Goal: Task Accomplishment & Management: Manage account settings

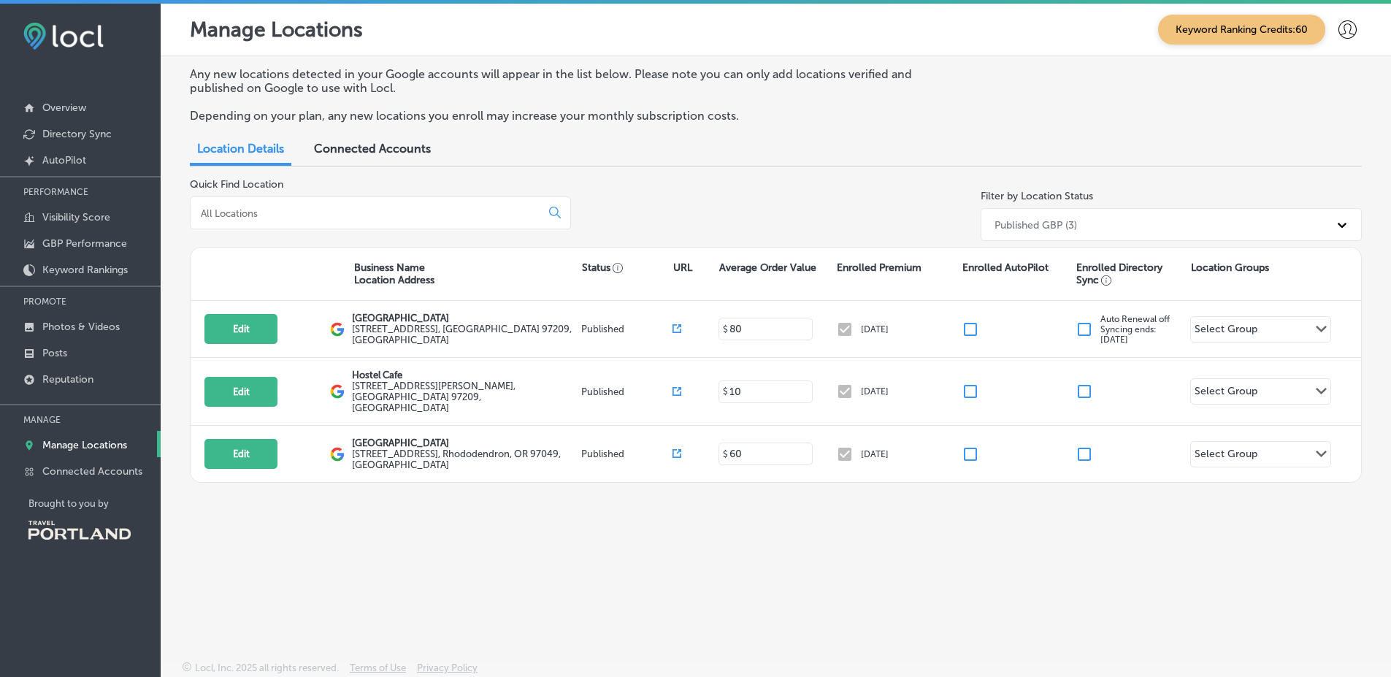
click at [327, 147] on span "Connected Accounts" at bounding box center [372, 149] width 117 height 14
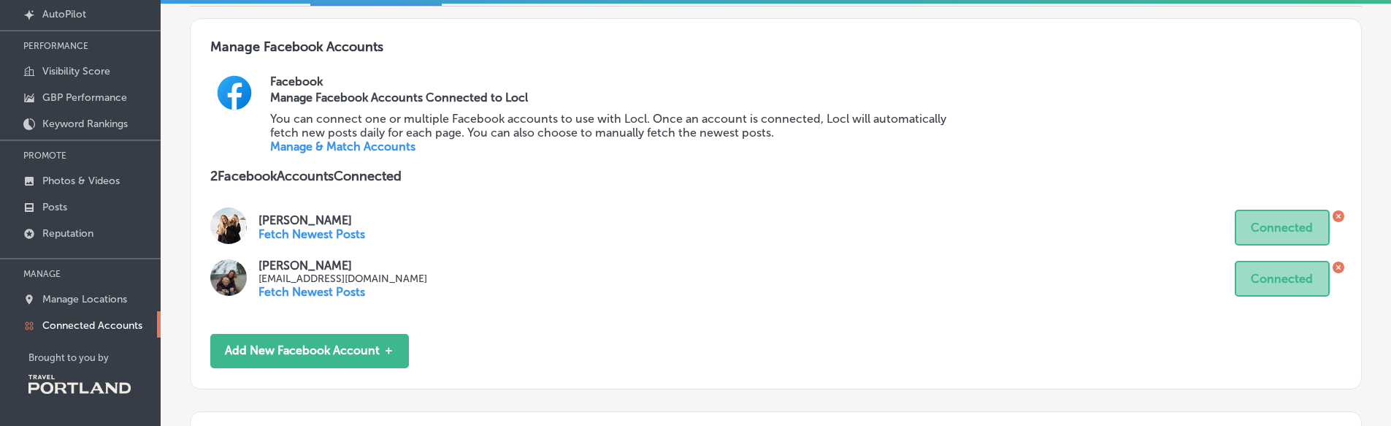
scroll to position [191, 0]
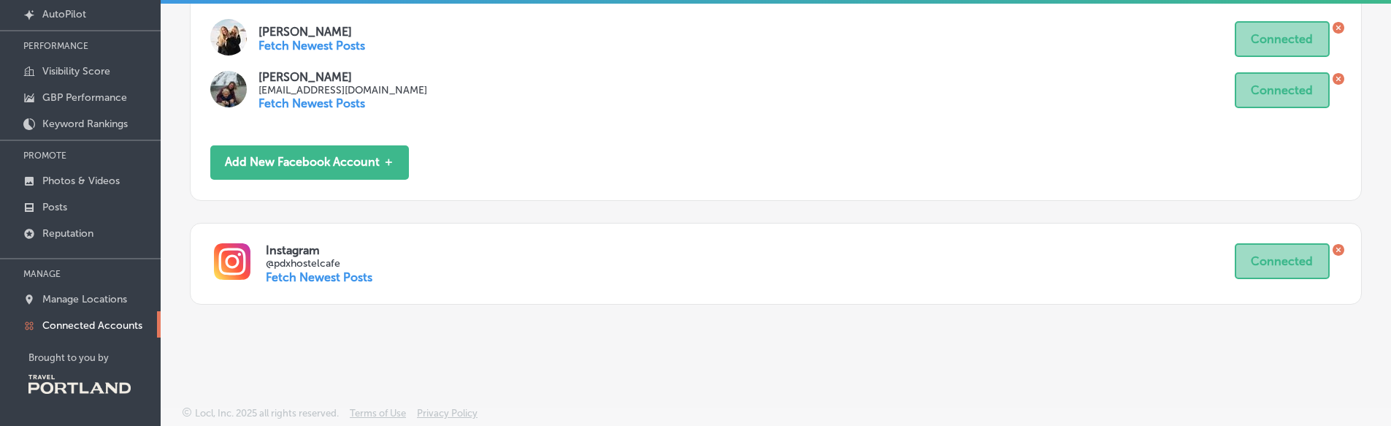
click at [311, 283] on p "Fetch Newest Posts" at bounding box center [319, 277] width 107 height 14
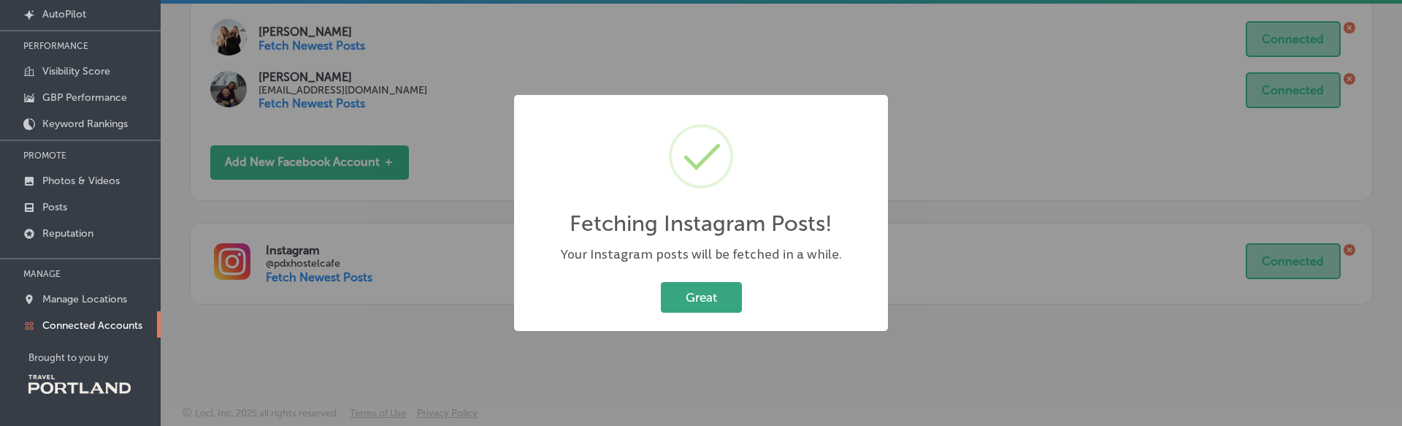
click at [717, 293] on button "Great" at bounding box center [701, 297] width 81 height 30
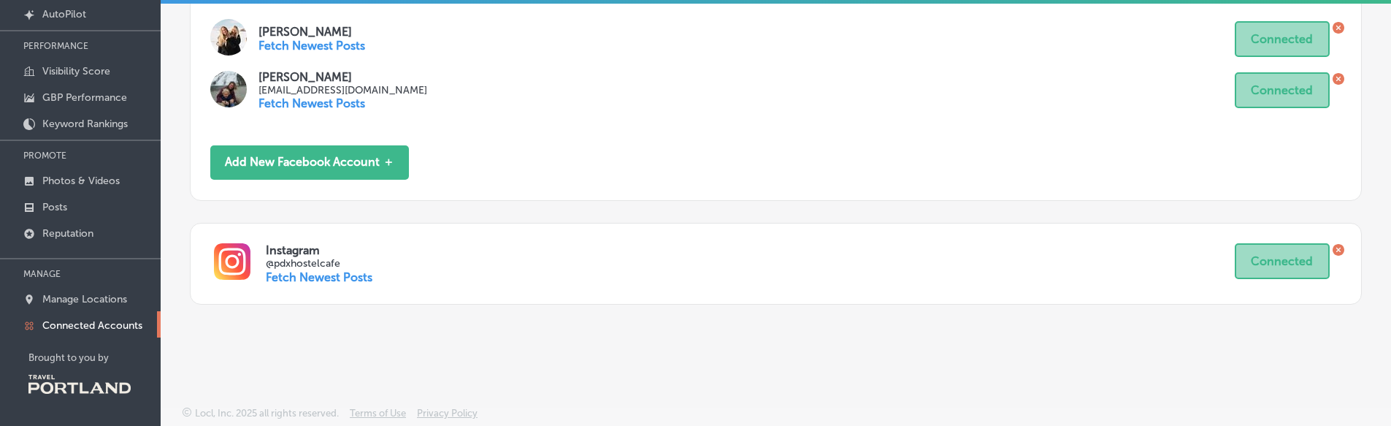
click at [357, 275] on p "Fetch Newest Posts" at bounding box center [319, 277] width 107 height 14
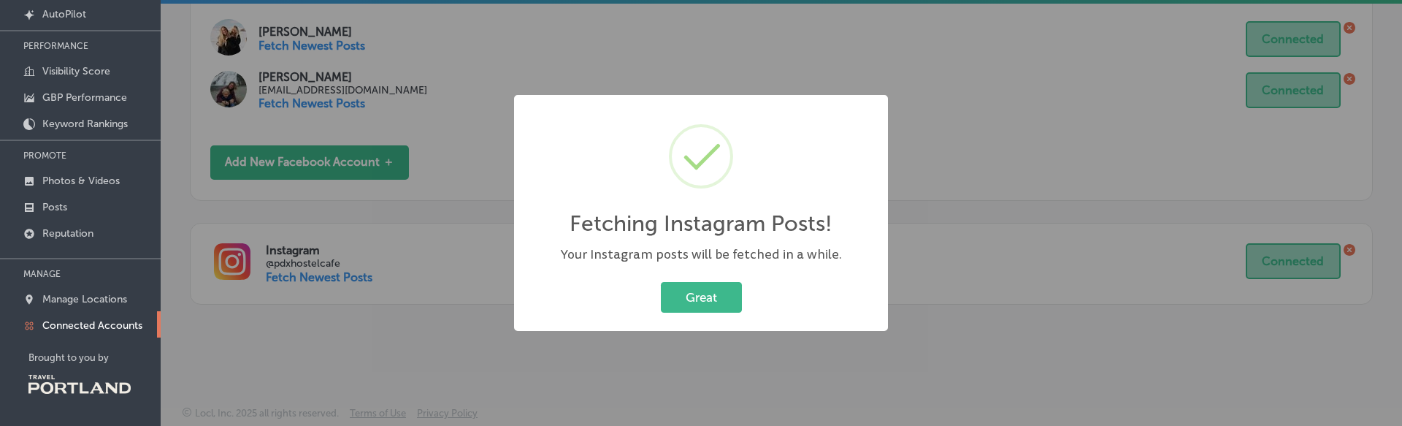
click at [470, 248] on div "Fetching Instagram Posts! × Your Instagram posts will be fetched in a while. Gr…" at bounding box center [701, 213] width 1402 height 426
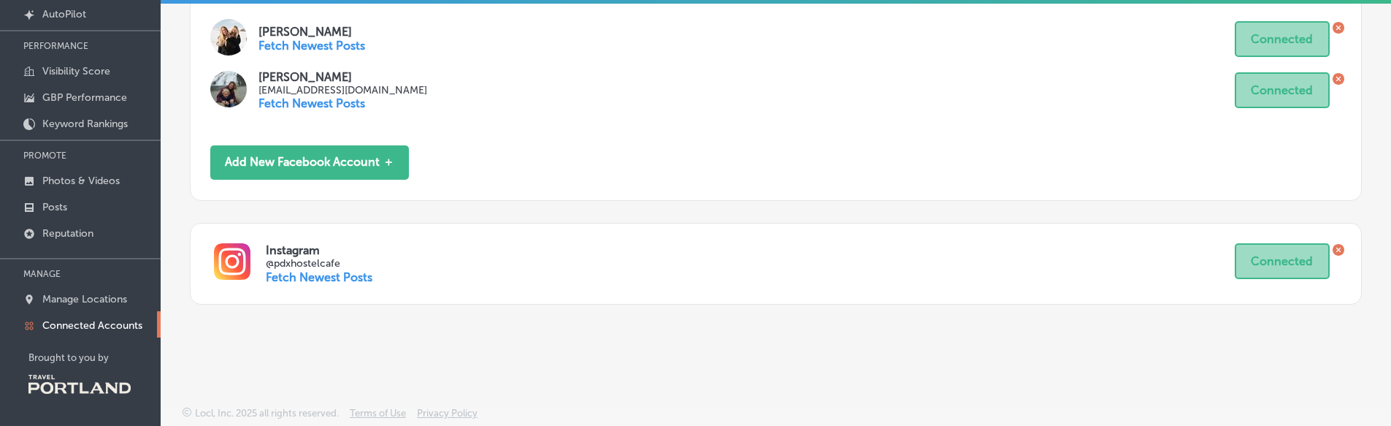
click at [955, 72] on div "Britta Diettrich britta@nwportlandhostel.com Fetch Newest Posts Connected" at bounding box center [775, 90] width 1131 height 40
click at [413, 334] on div "Manage Google Locations Enrolled in Locl Once you have connected your Google ac…" at bounding box center [776, 30] width 1230 height 616
click at [78, 212] on link "Posts" at bounding box center [80, 206] width 161 height 26
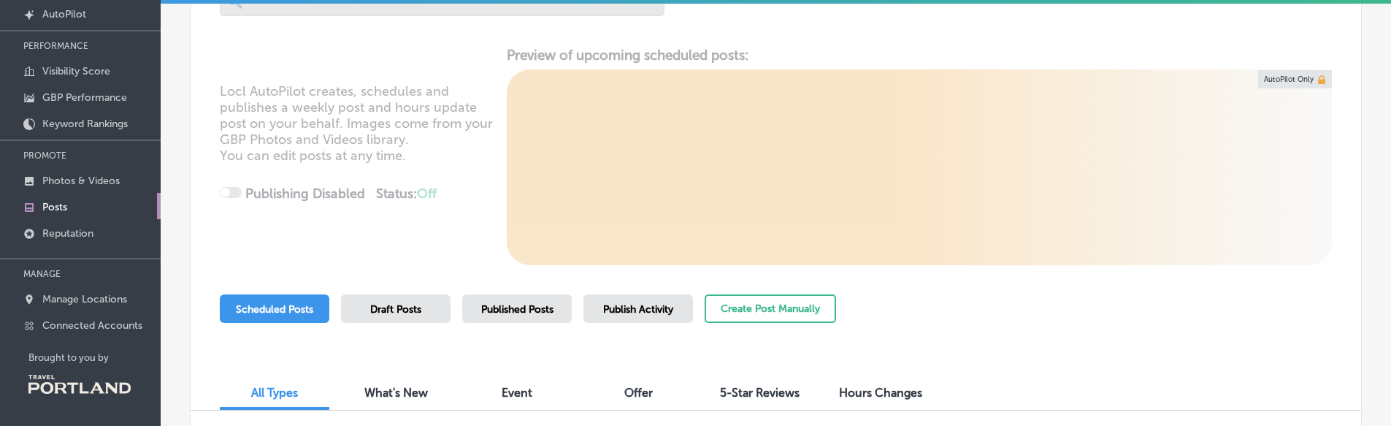
click at [394, 315] on span "Draft Posts" at bounding box center [395, 309] width 51 height 12
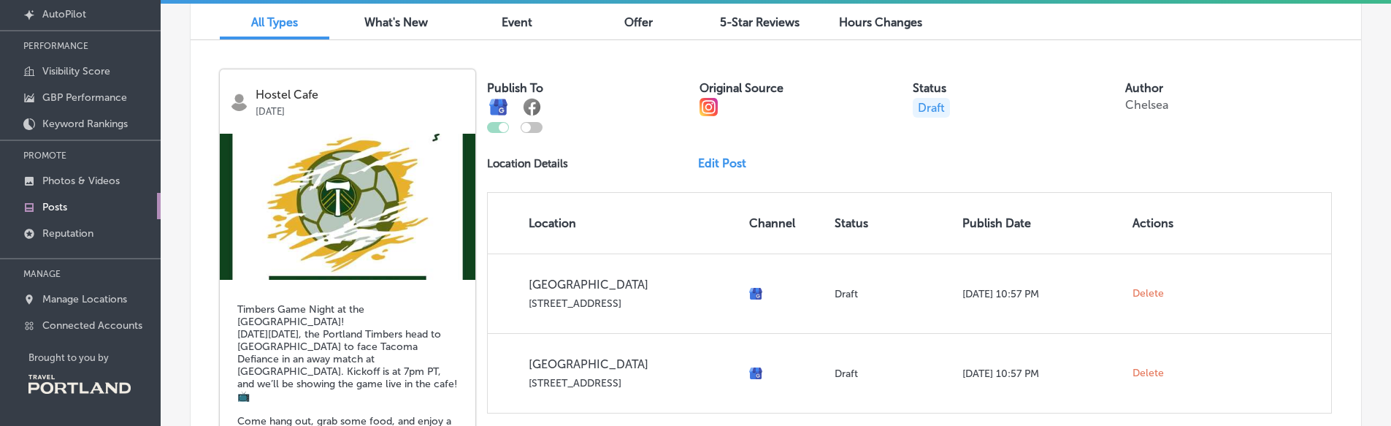
scroll to position [3065, 0]
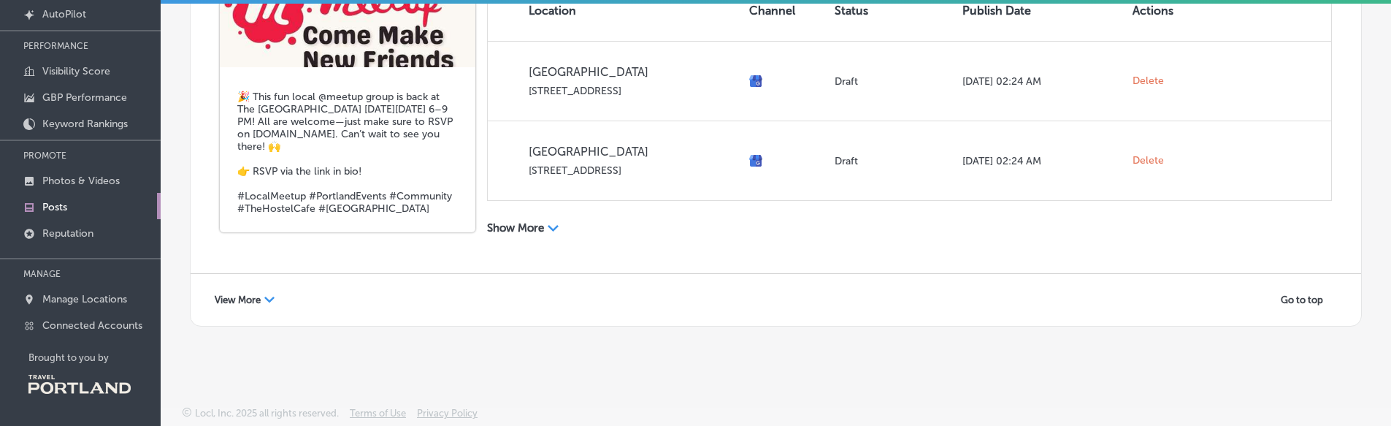
click at [230, 312] on div "View More Path Created with Sketch. Go to top" at bounding box center [776, 300] width 1170 height 52
click at [247, 302] on span "View More" at bounding box center [238, 299] width 46 height 11
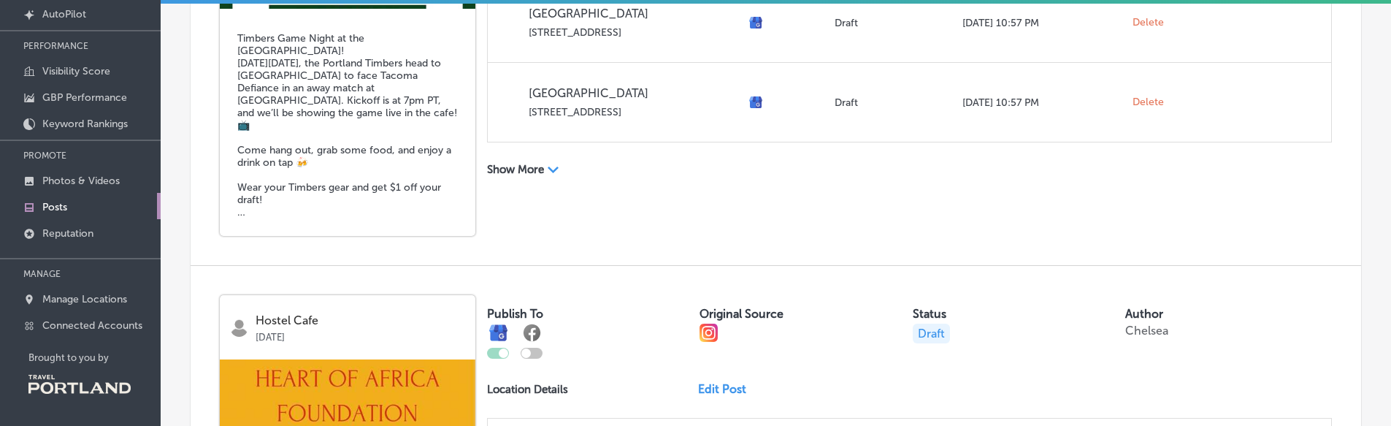
scroll to position [646, 0]
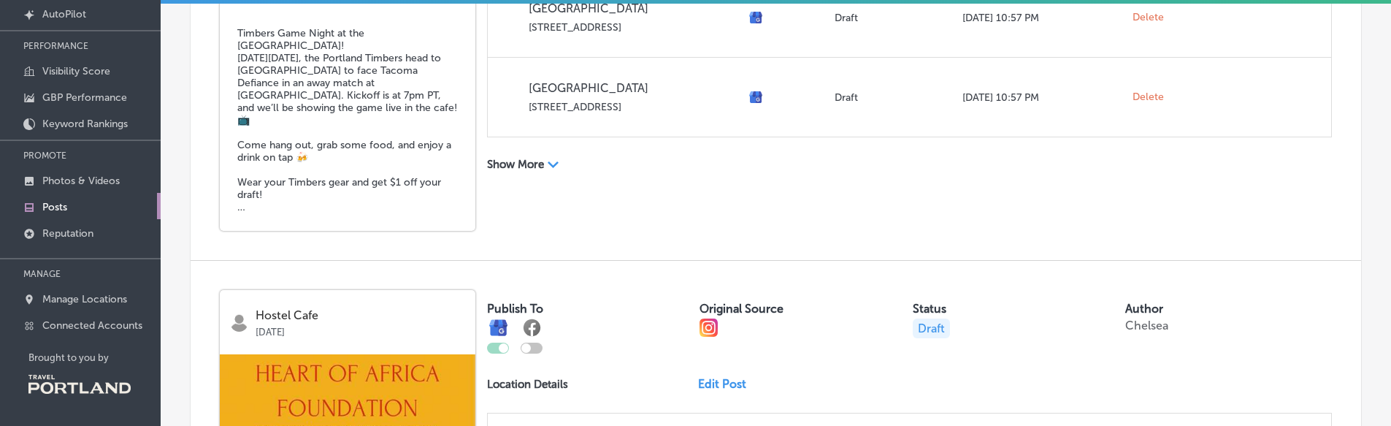
click at [556, 159] on div "Path Created with Sketch." at bounding box center [554, 163] width 12 height 12
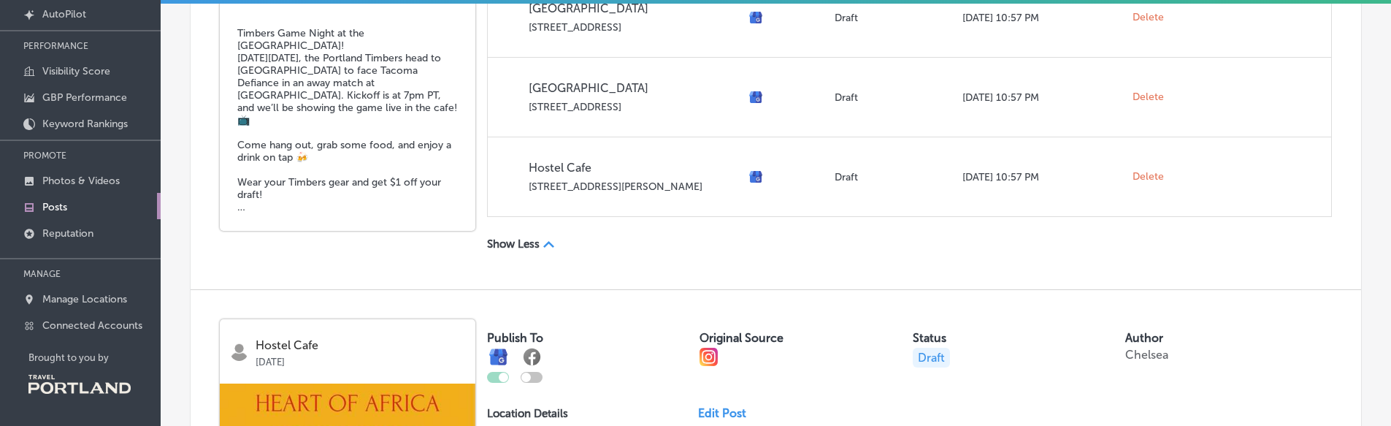
drag, startPoint x: 545, startPoint y: 237, endPoint x: 548, endPoint y: 245, distance: 8.3
click at [548, 245] on div "Path Created with Sketch." at bounding box center [549, 243] width 12 height 12
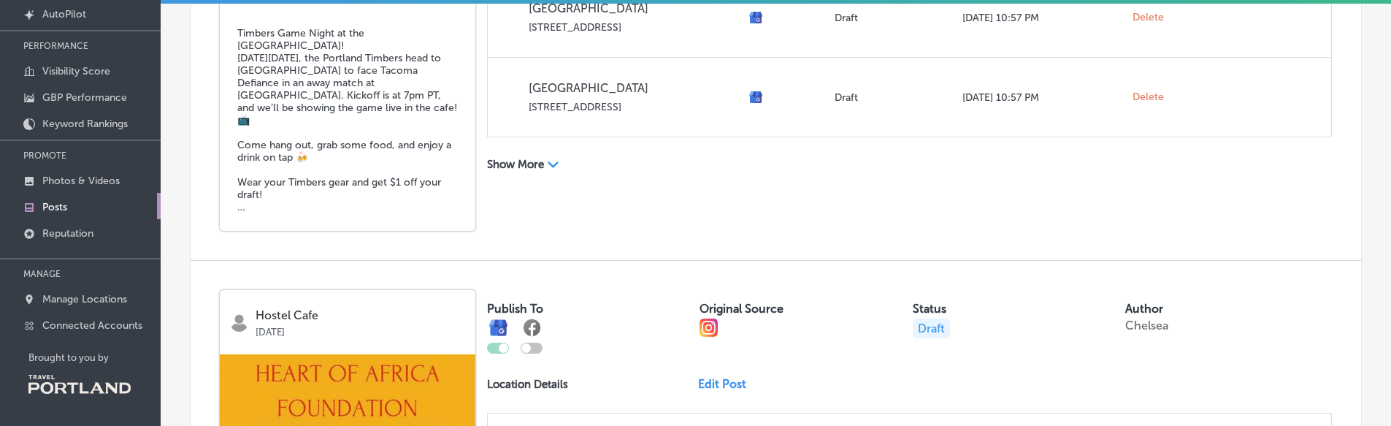
click at [548, 245] on div "Hostel Cafe May 06, 2025 Timbers Game Night at the Hostel Cafe! This Tuesday, M…" at bounding box center [776, 12] width 1170 height 496
click at [555, 161] on icon "Path Created with Sketch." at bounding box center [553, 164] width 11 height 7
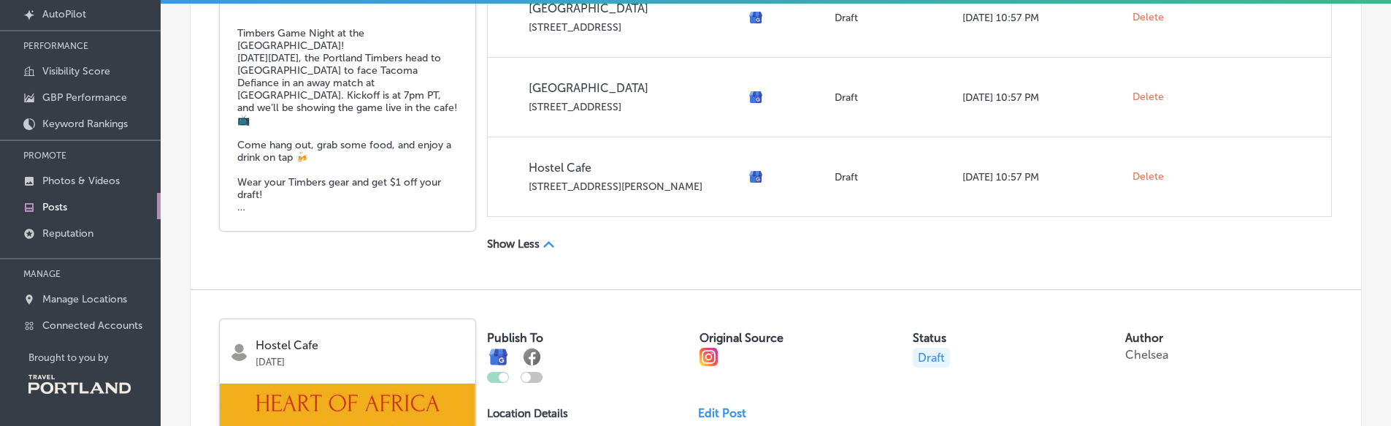
click at [534, 241] on p "Show Less" at bounding box center [513, 243] width 53 height 13
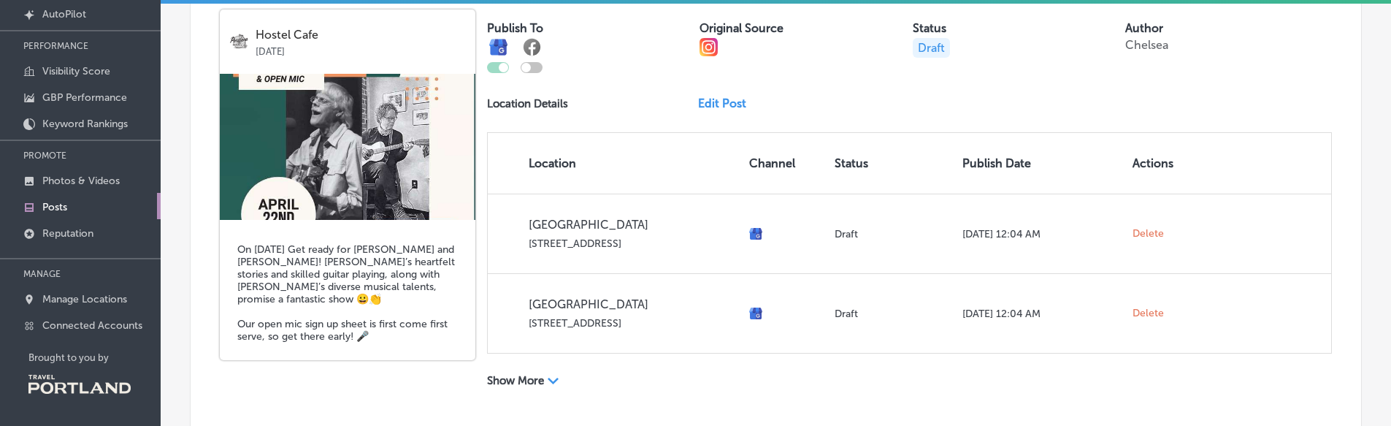
scroll to position [5858, 0]
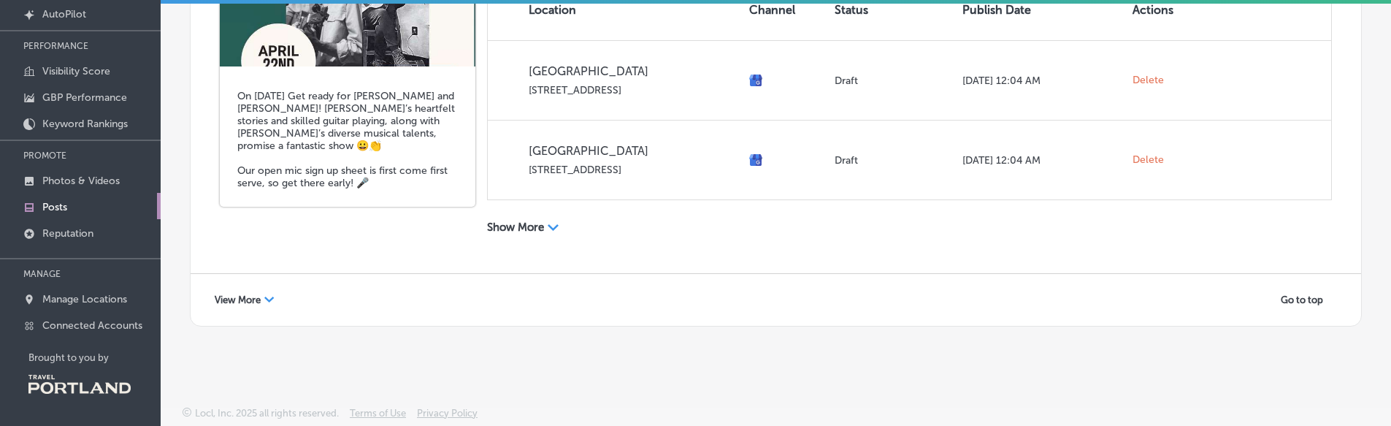
click at [256, 291] on div "View More Path Created with Sketch." at bounding box center [244, 299] width 79 height 23
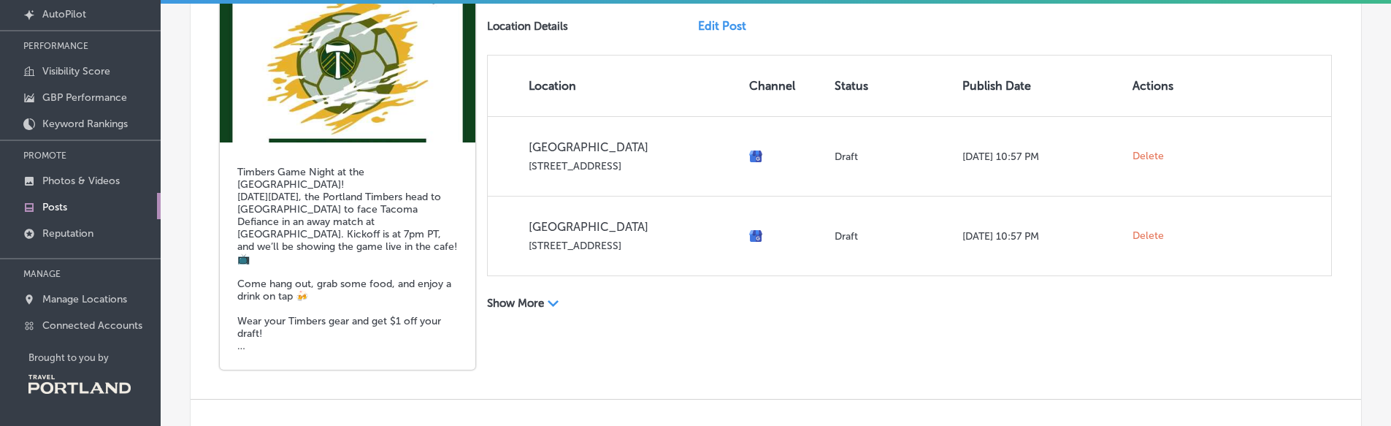
scroll to position [478, 0]
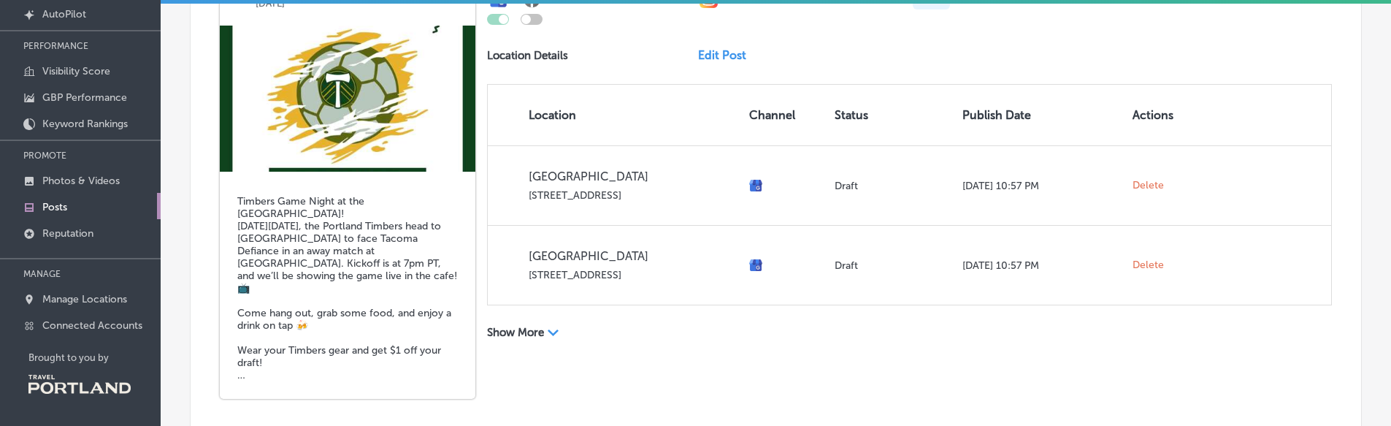
click at [710, 349] on div "Hostel Cafe May 06, 2025 Timbers Game Night at the Hostel Cafe! This Tuesday, M…" at bounding box center [776, 180] width 1170 height 496
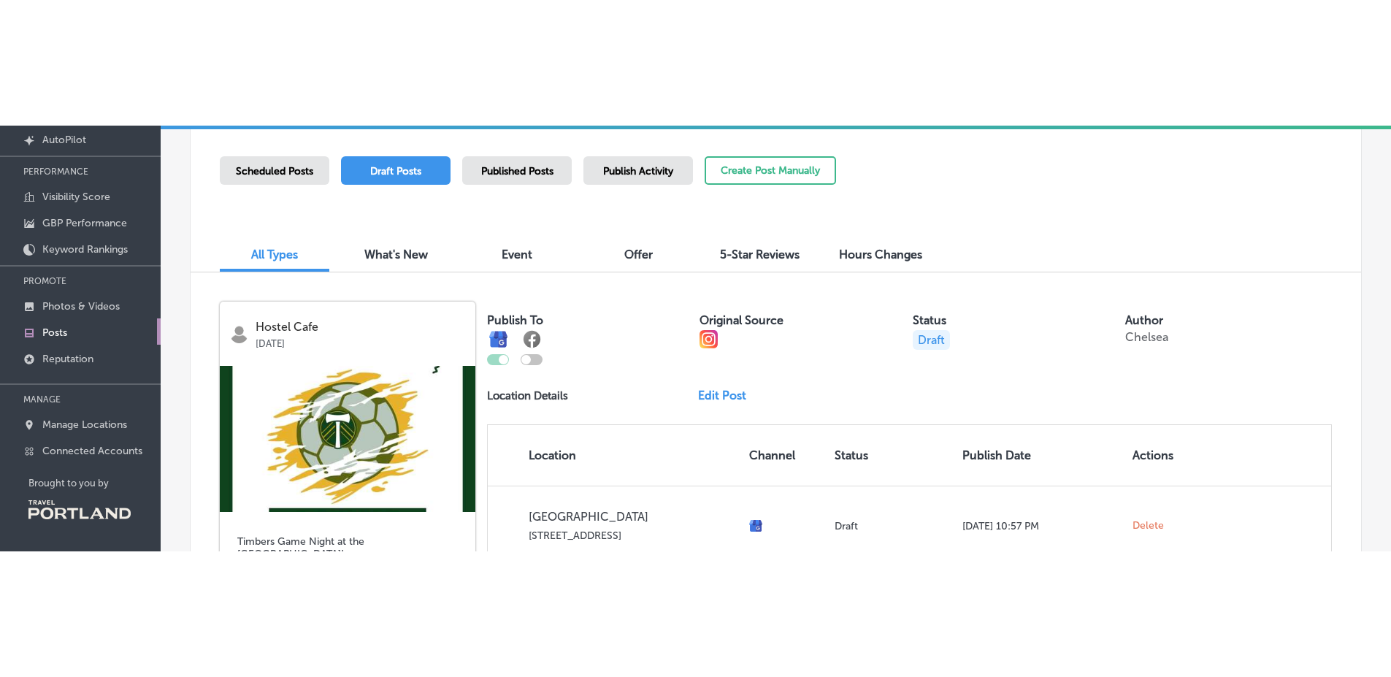
scroll to position [4, 0]
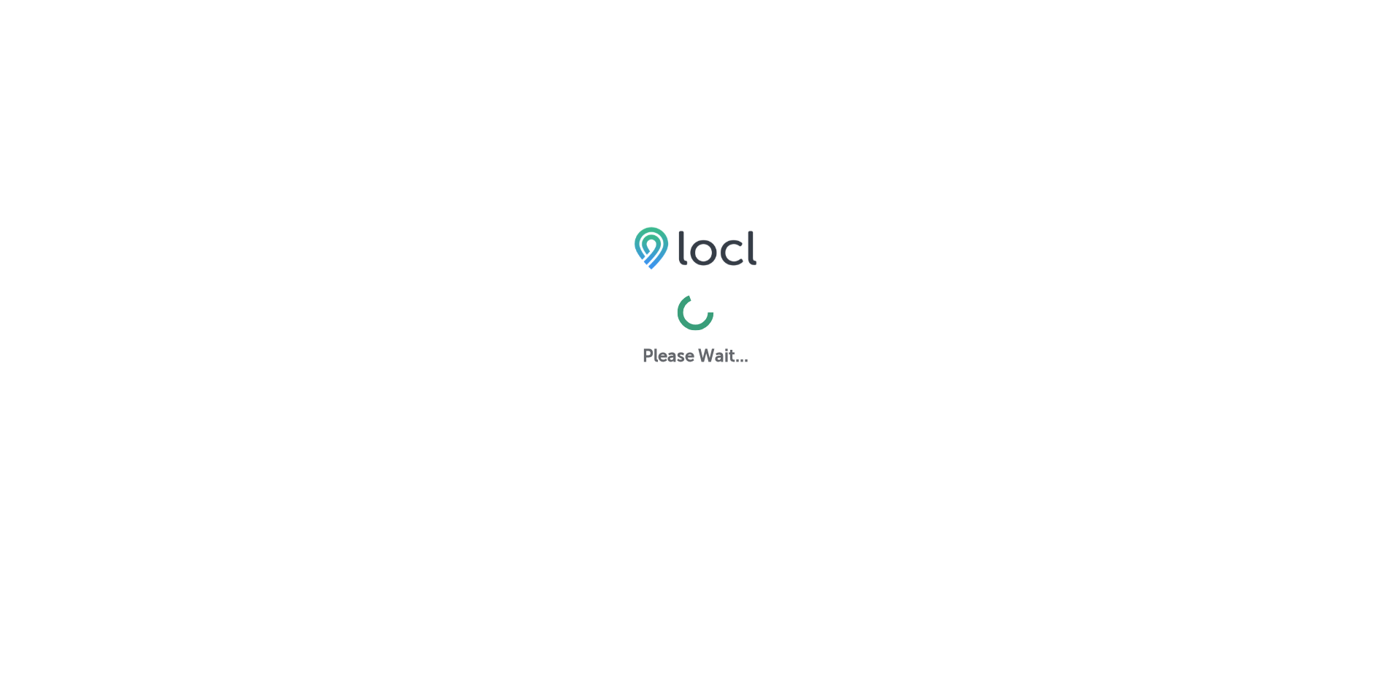
scroll to position [4, 0]
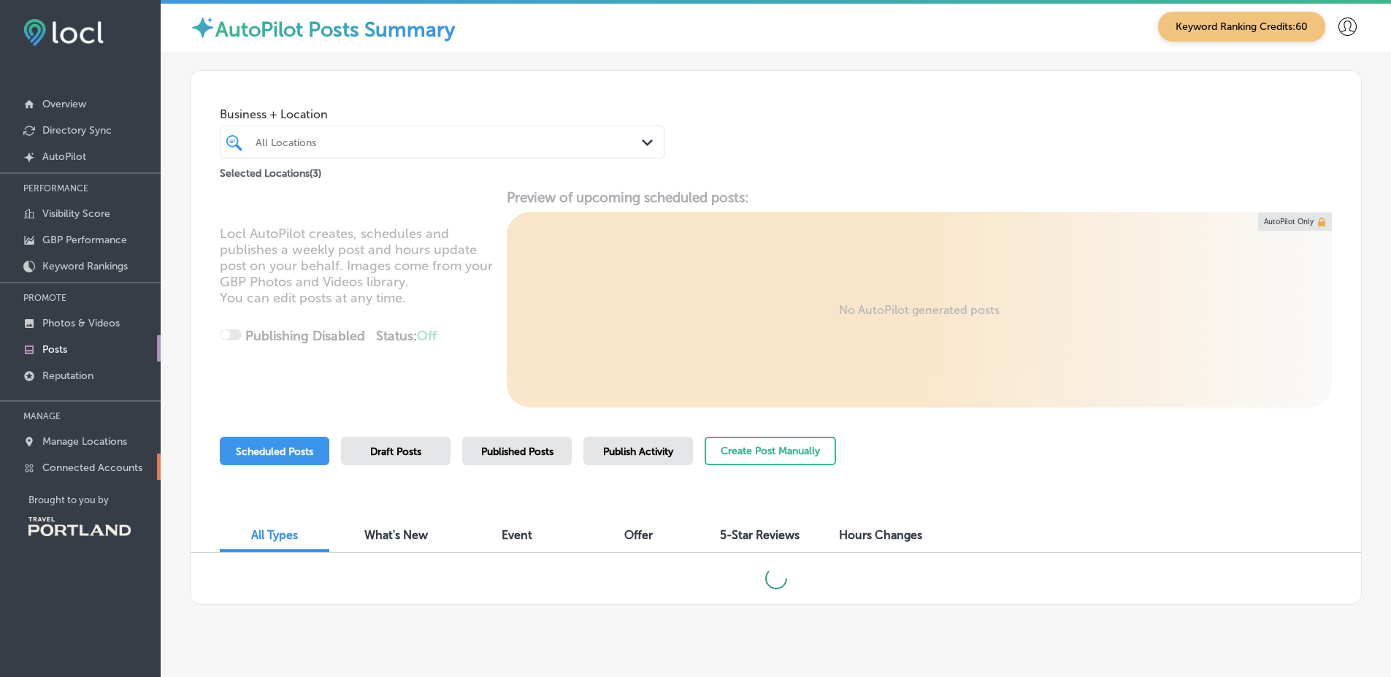
click at [147, 470] on link "Connected Accounts" at bounding box center [80, 466] width 161 height 26
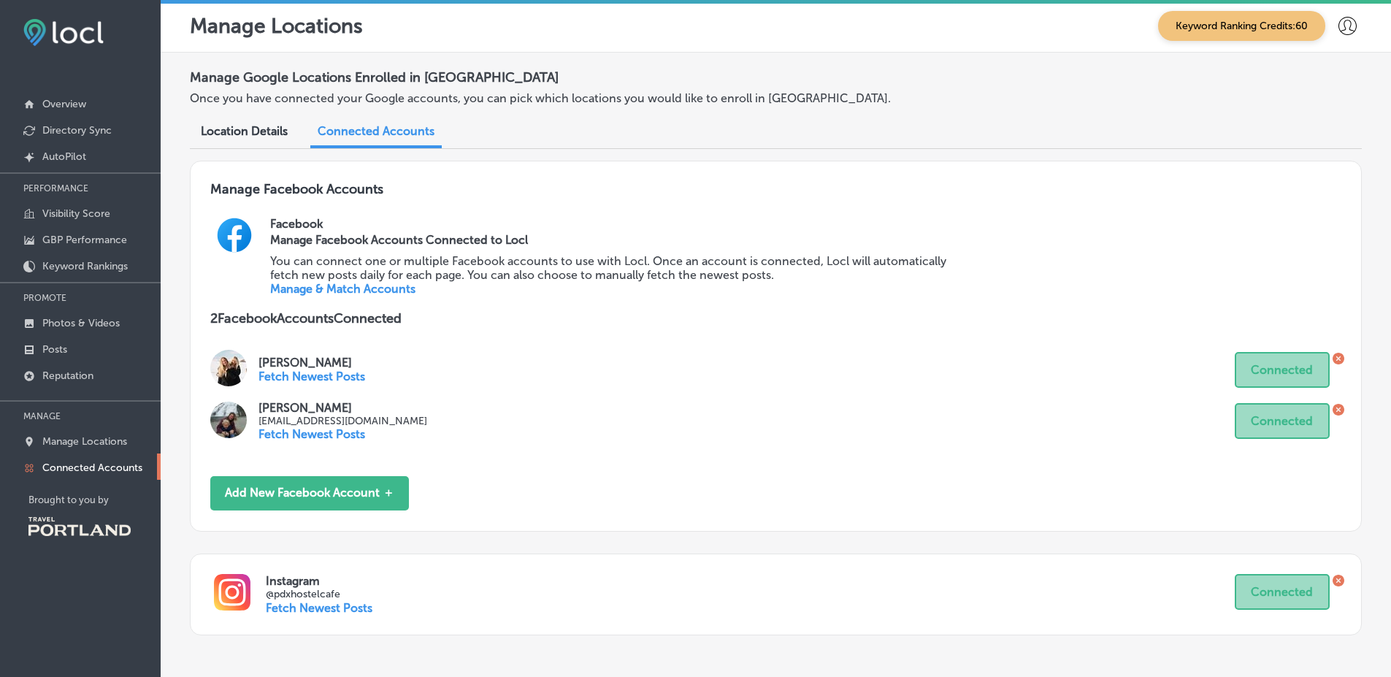
click at [300, 415] on div "Manage Facebook Accounts Facebook Manage Facebook Accounts Connected to Locl Yo…" at bounding box center [776, 409] width 1172 height 497
click at [300, 415] on p "[EMAIL_ADDRESS][DOMAIN_NAME]" at bounding box center [342, 421] width 169 height 12
click at [310, 592] on p "@pdxhostelcafe" at bounding box center [750, 594] width 969 height 12
copy p "pdxhostelcafe"
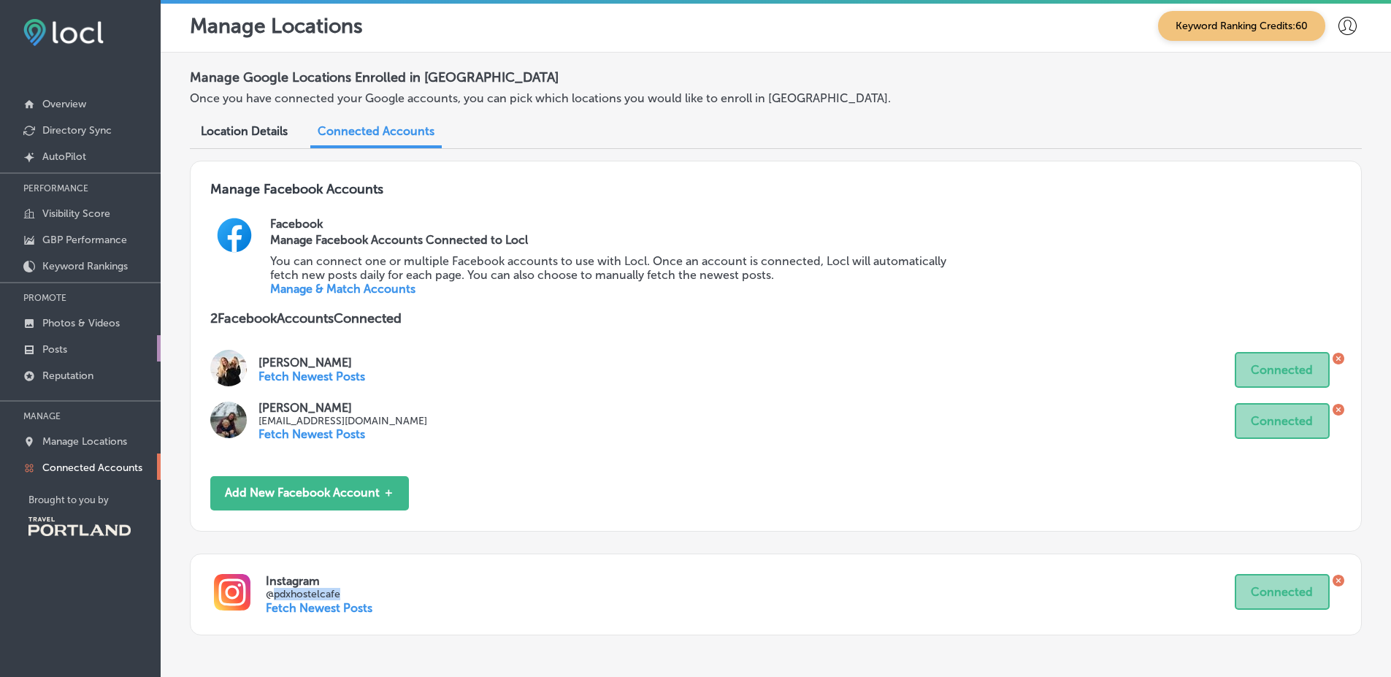
click at [116, 340] on link "Posts" at bounding box center [80, 348] width 161 height 26
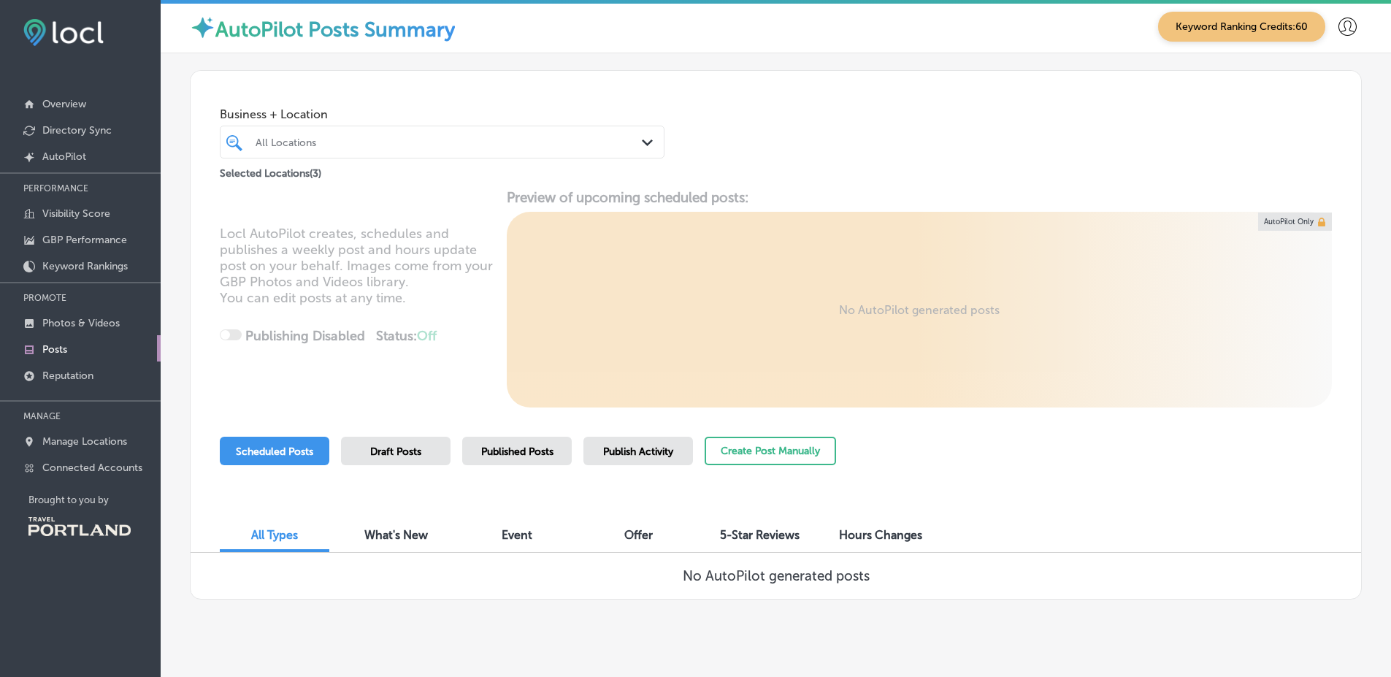
click at [491, 451] on span "Published Posts" at bounding box center [517, 451] width 72 height 12
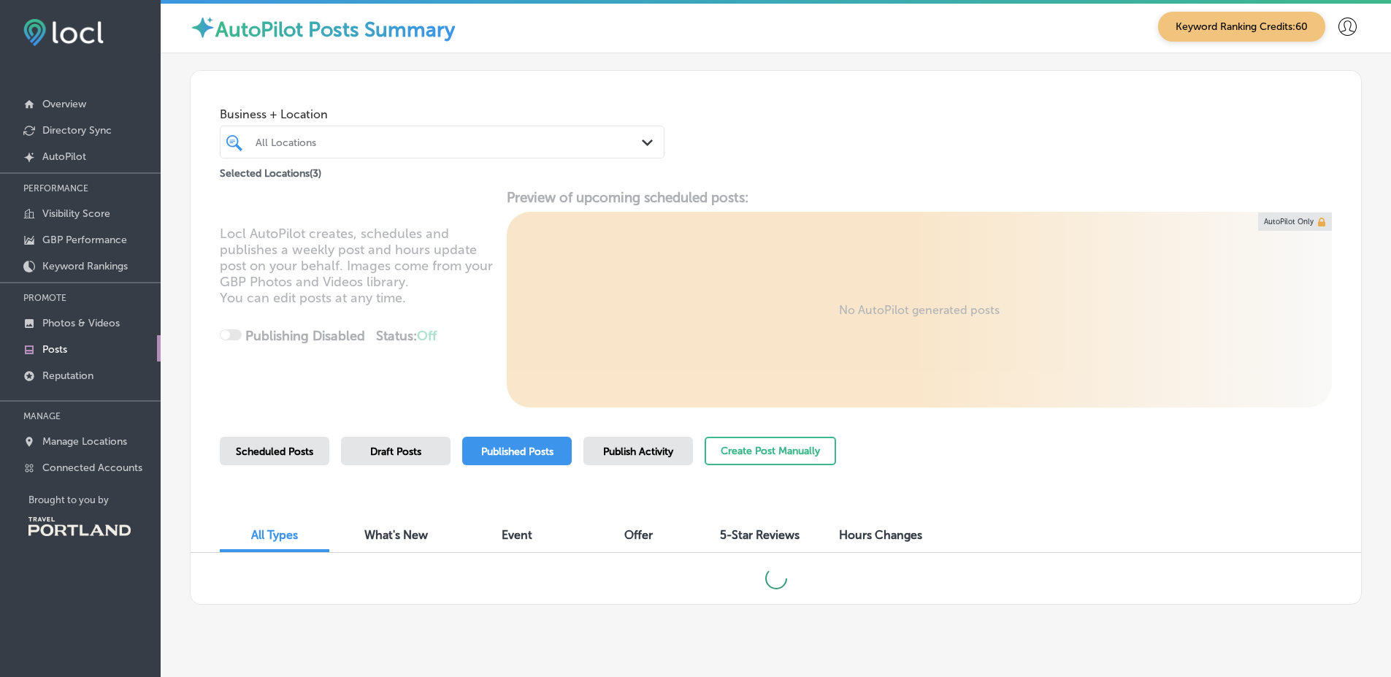
click at [429, 453] on div "Draft Posts" at bounding box center [396, 451] width 110 height 28
click at [1074, 467] on div "Scheduled Posts Draft Posts Published Posts Publish Activity Create Post Manual…" at bounding box center [776, 470] width 1112 height 66
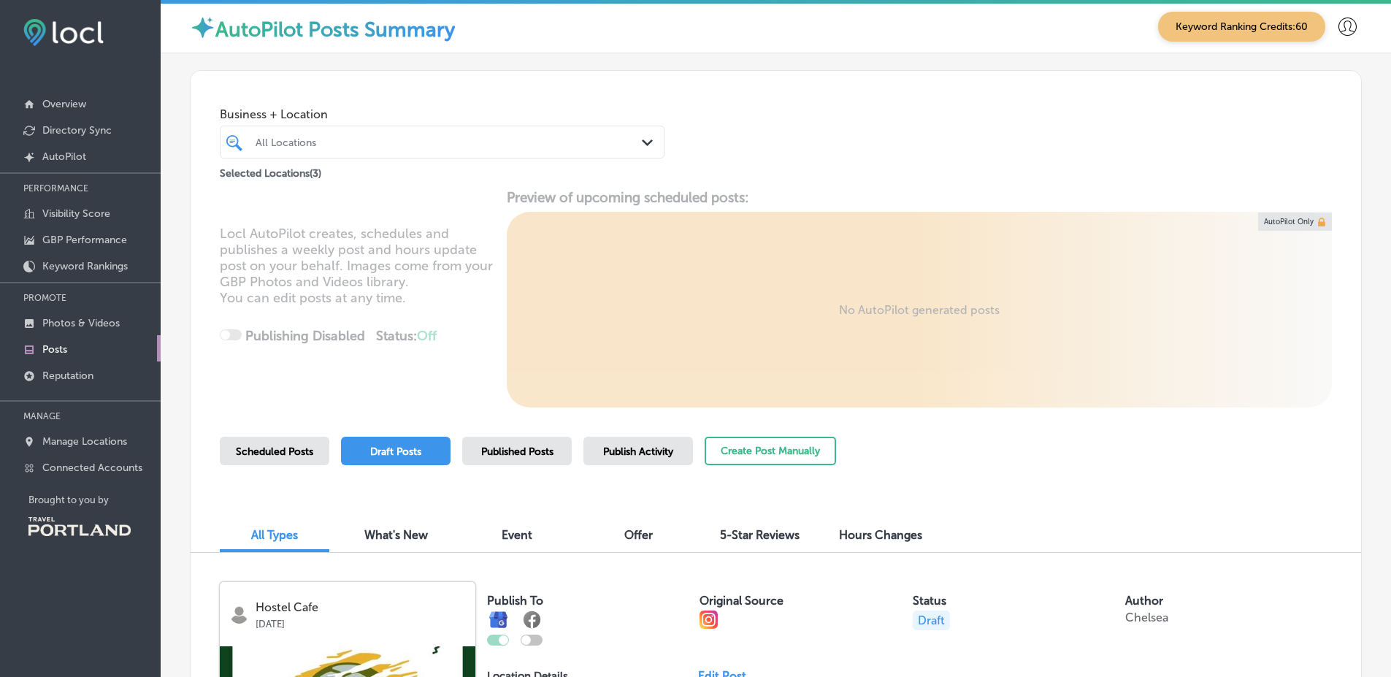
click at [550, 452] on span "Published Posts" at bounding box center [517, 451] width 72 height 12
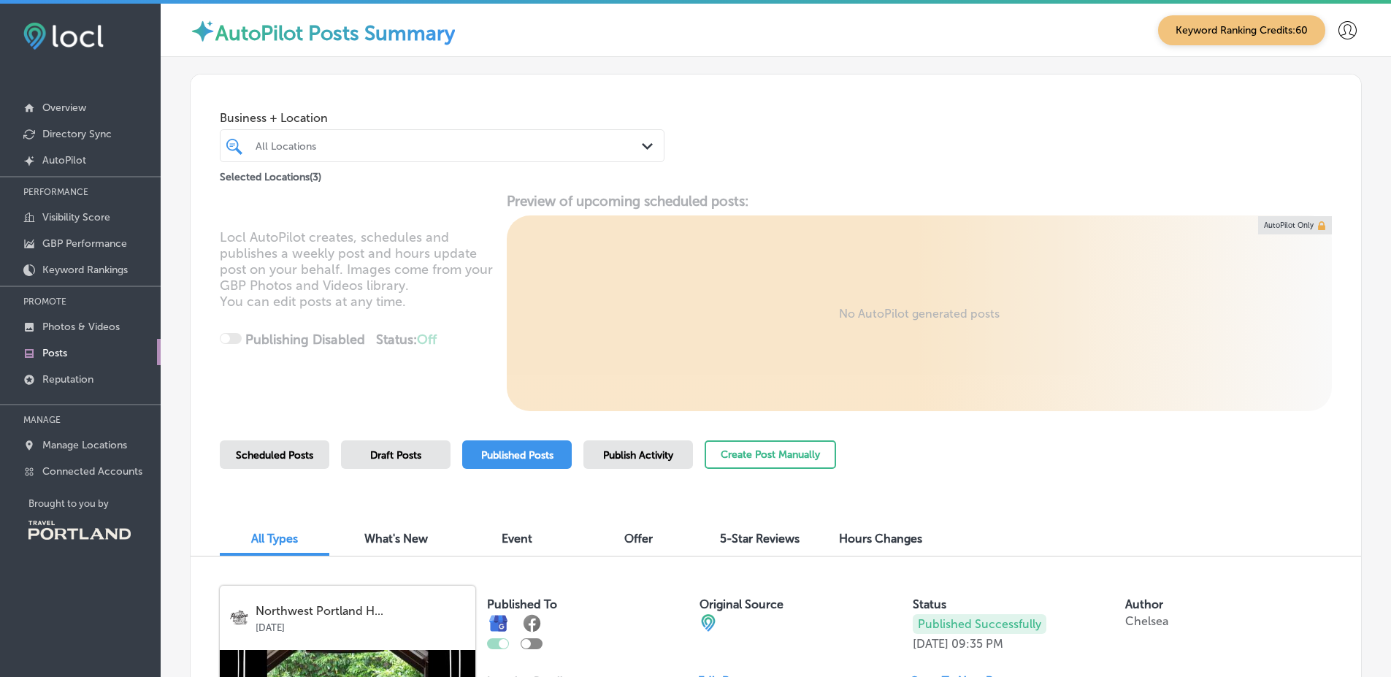
click at [288, 458] on span "Scheduled Posts" at bounding box center [274, 455] width 77 height 12
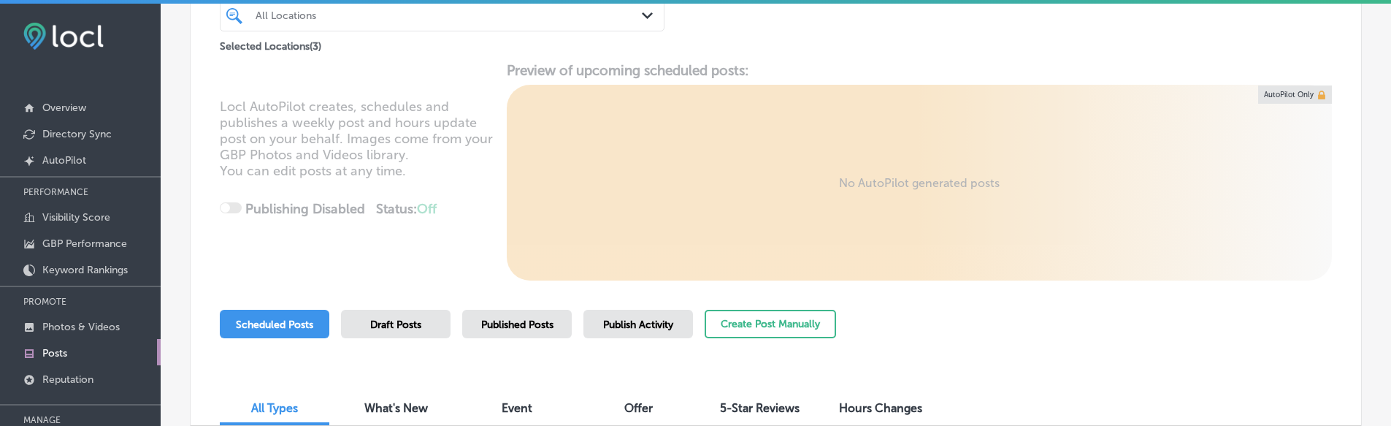
click at [534, 319] on span "Published Posts" at bounding box center [517, 324] width 72 height 12
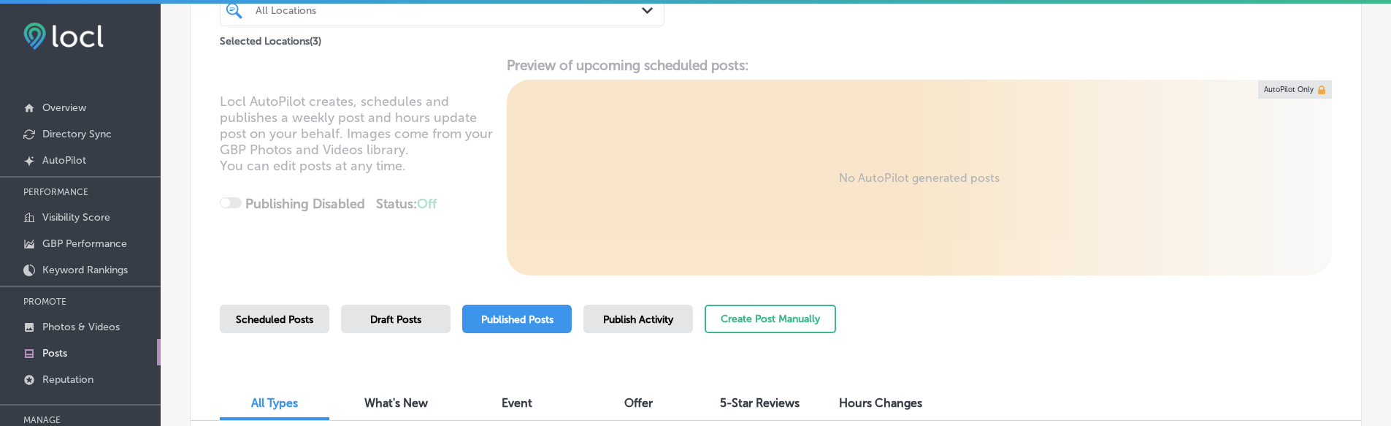
scroll to position [146, 0]
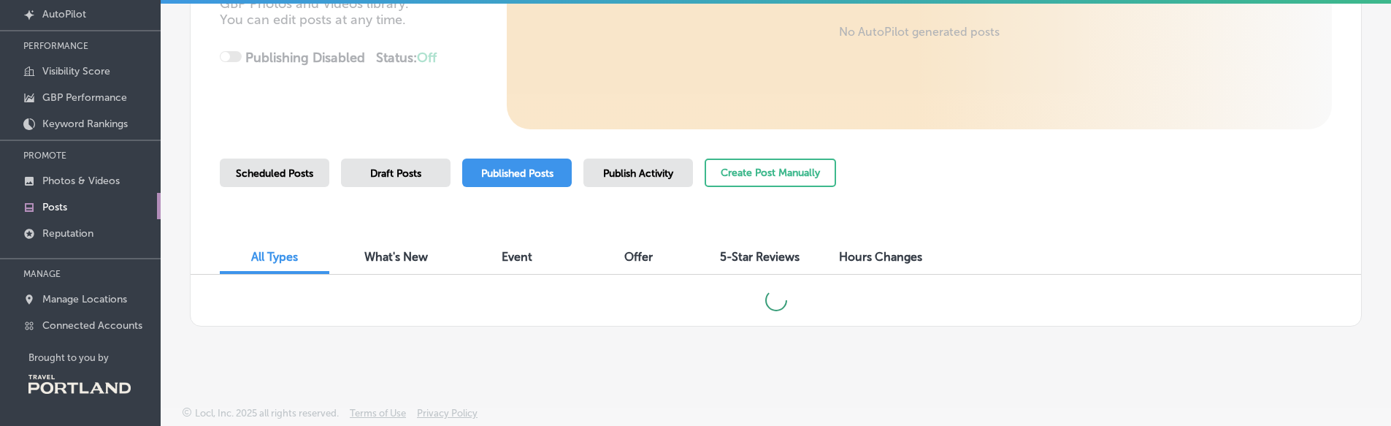
click at [1361, 245] on div "Business + Location All Locations Path Created with Sketch. Selected Locations …" at bounding box center [776, 56] width 1230 height 562
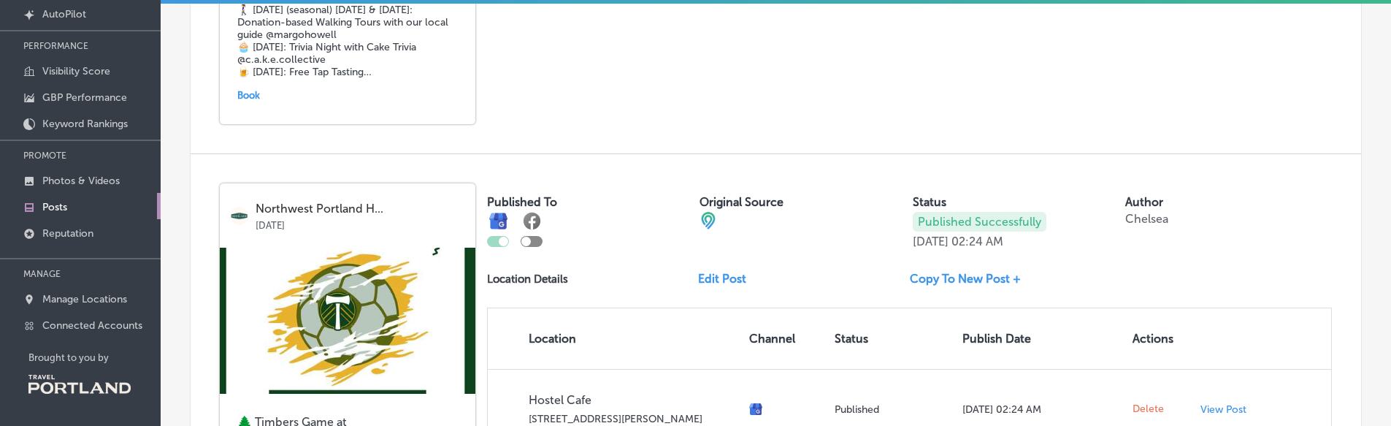
scroll to position [3012, 0]
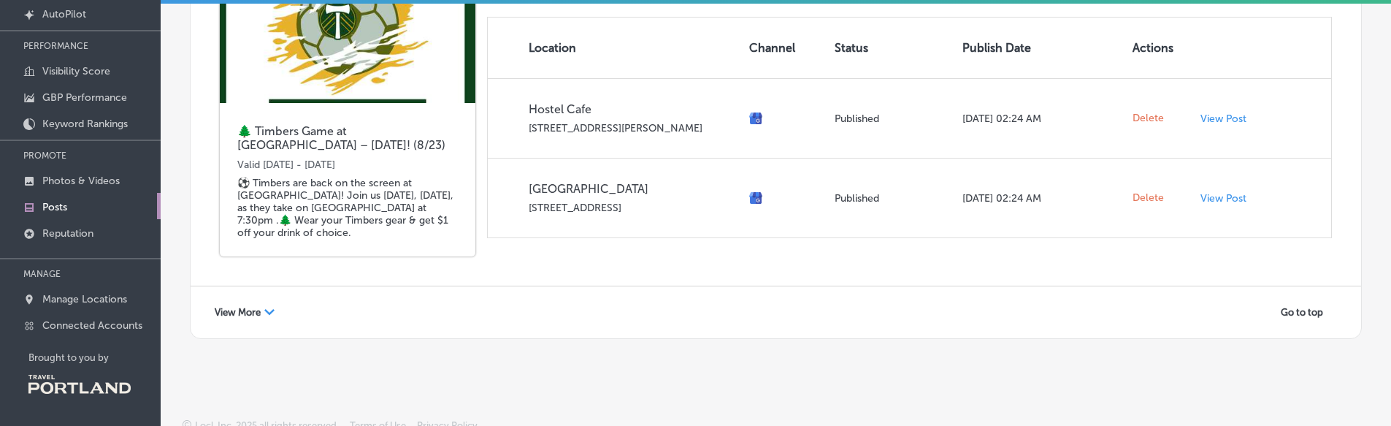
click at [206, 311] on div "View More Path Created with Sketch. Go to top" at bounding box center [776, 312] width 1170 height 52
click at [246, 307] on span "View More" at bounding box center [238, 312] width 46 height 11
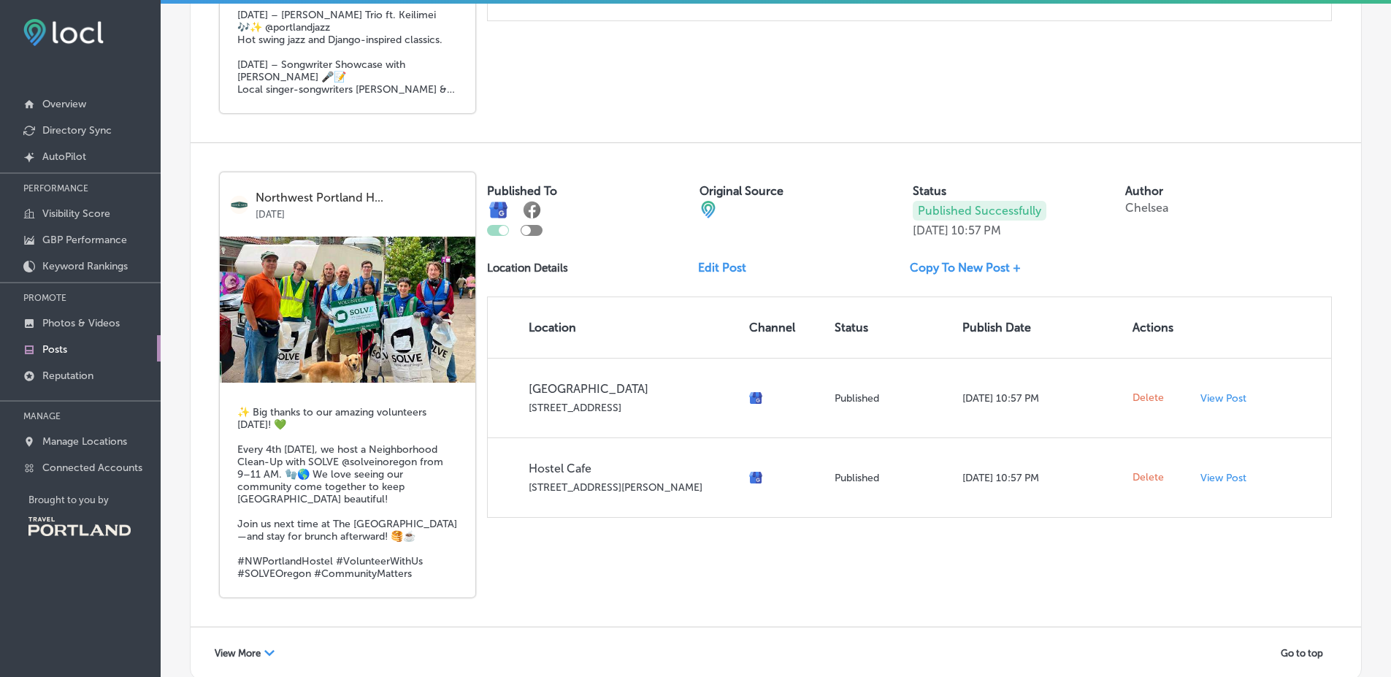
scroll to position [5850, 0]
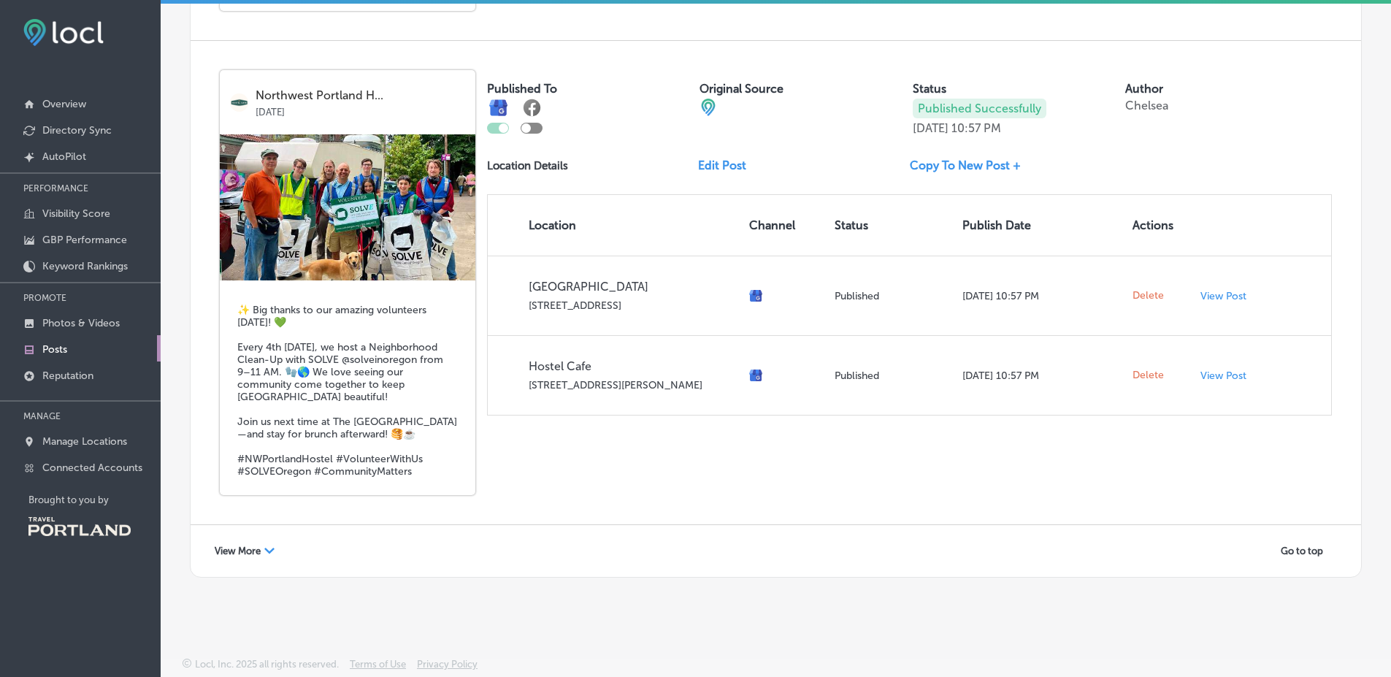
click at [279, 555] on div "View More Path Created with Sketch." at bounding box center [244, 551] width 79 height 23
click at [478, 505] on div "Northwest Portland H... [DATE] ✨ Big thanks to our amazing volunteers [DATE]! 💚…" at bounding box center [776, 282] width 1170 height 483
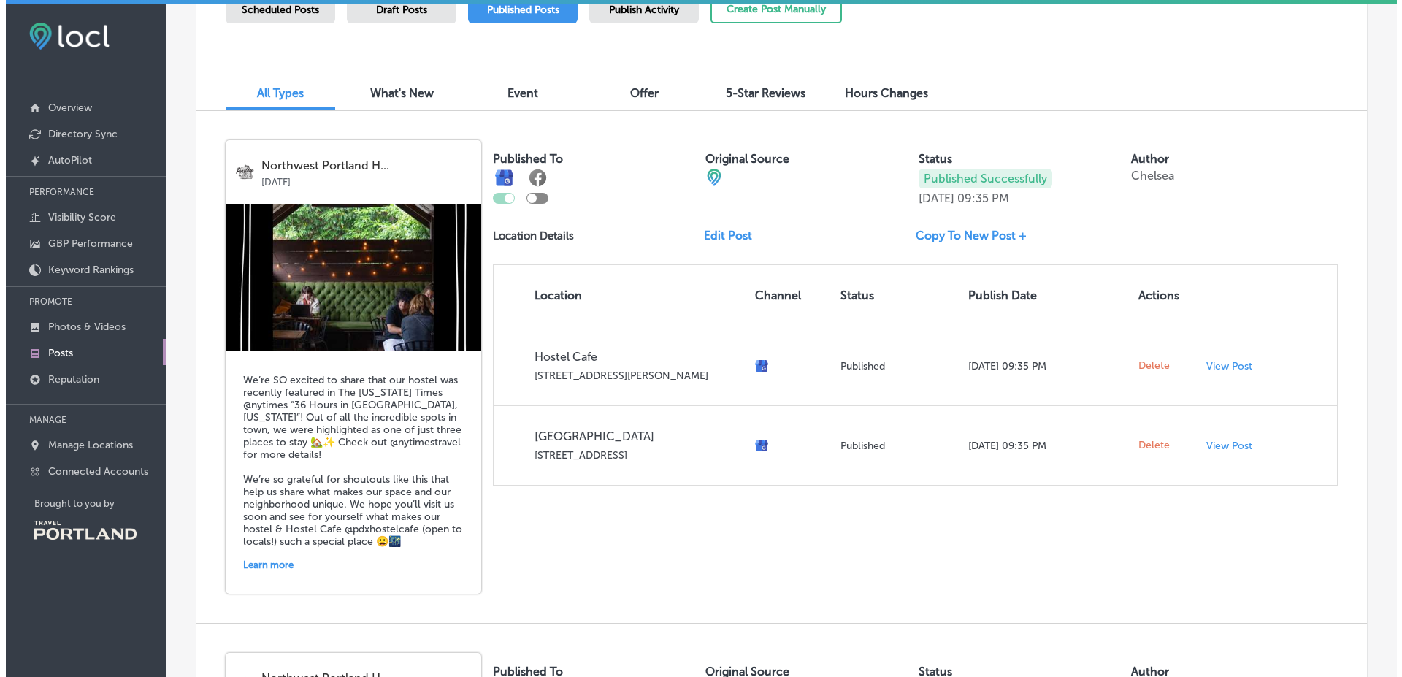
scroll to position [437, 0]
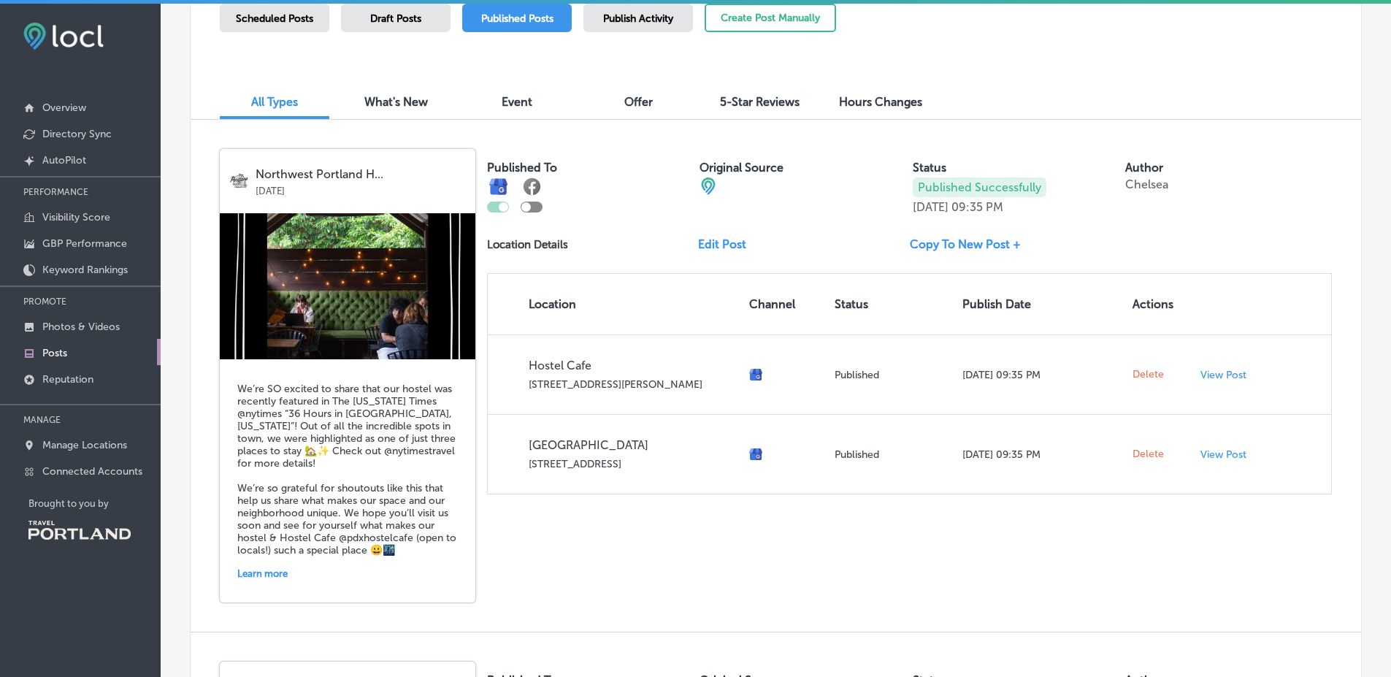
click at [437, 307] on img at bounding box center [348, 286] width 256 height 146
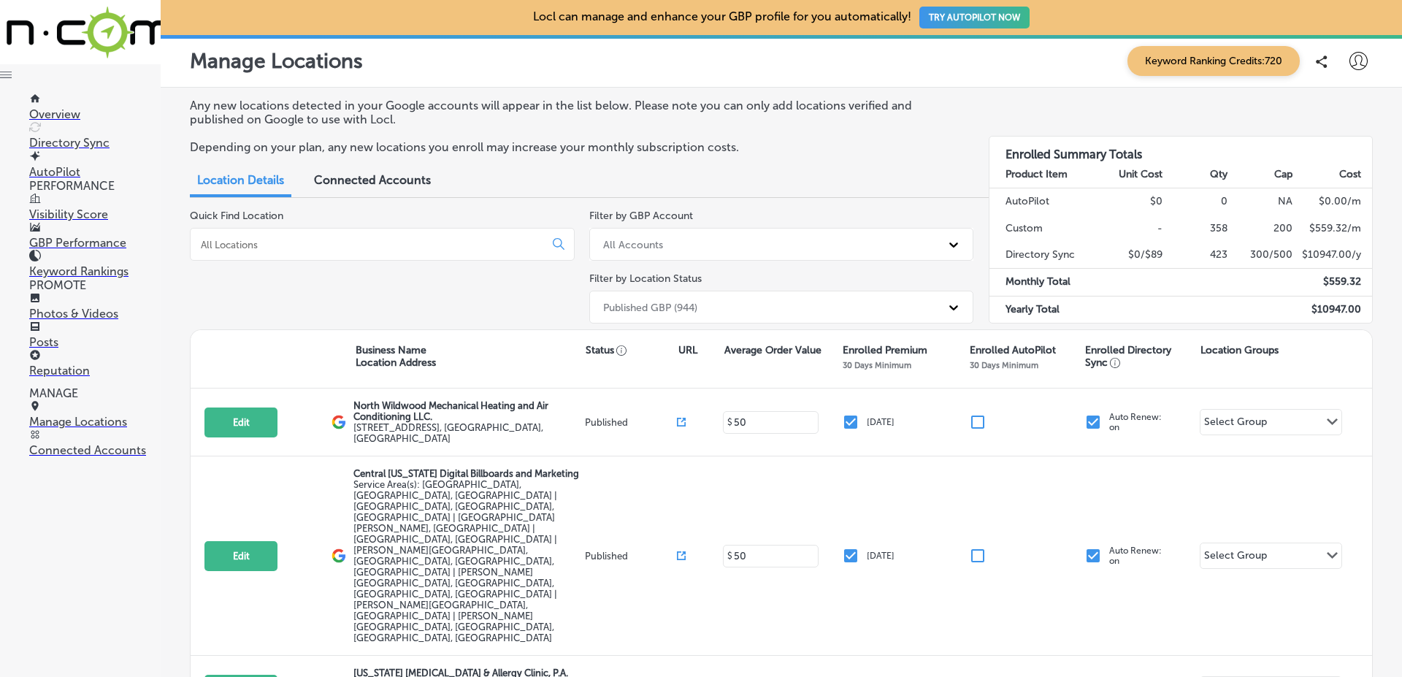
click at [93, 337] on link "Posts" at bounding box center [94, 335] width 131 height 28
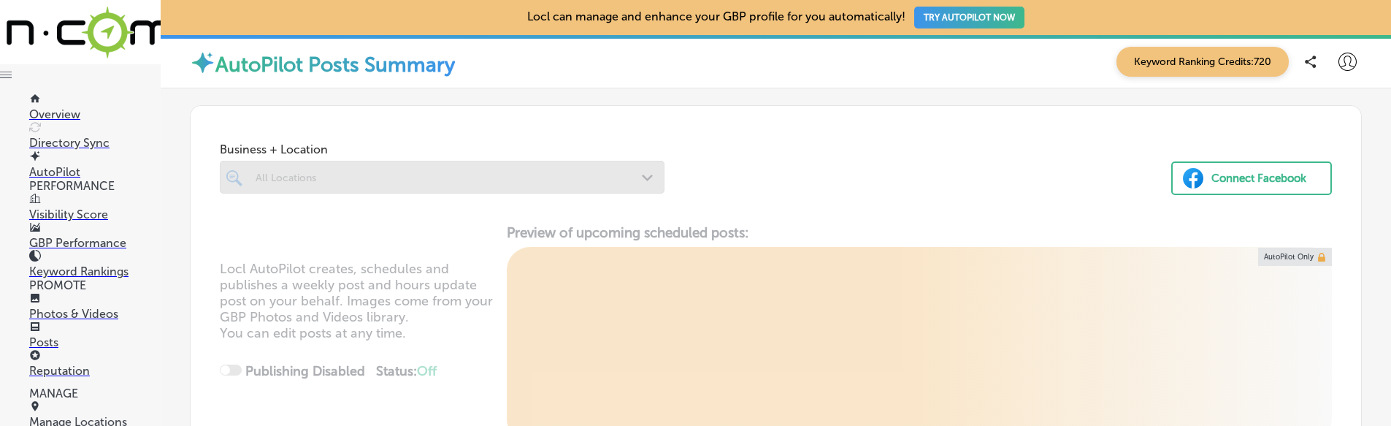
scroll to position [265, 0]
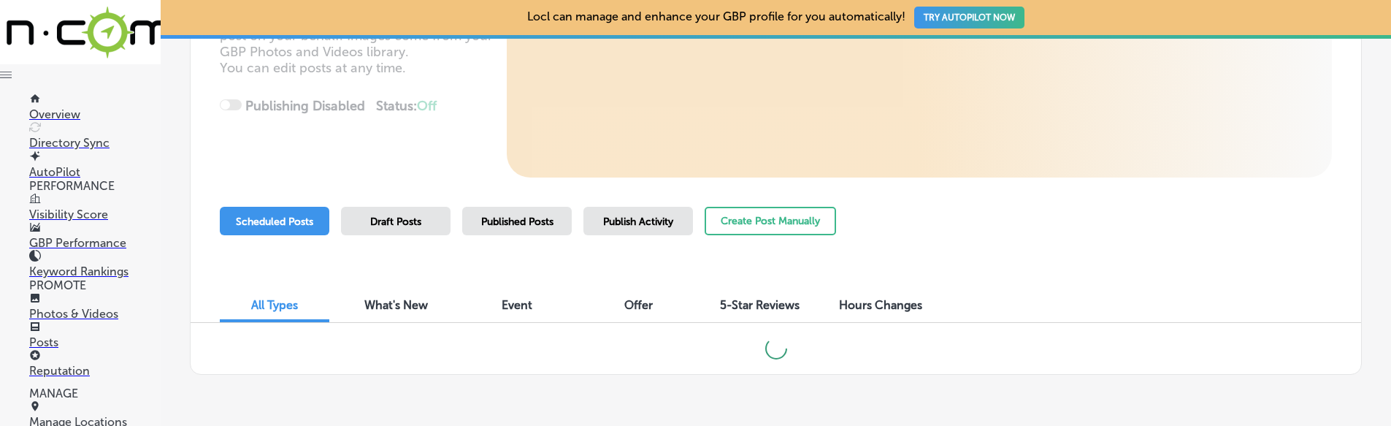
click at [602, 234] on div "Publish Activity" at bounding box center [638, 221] width 110 height 28
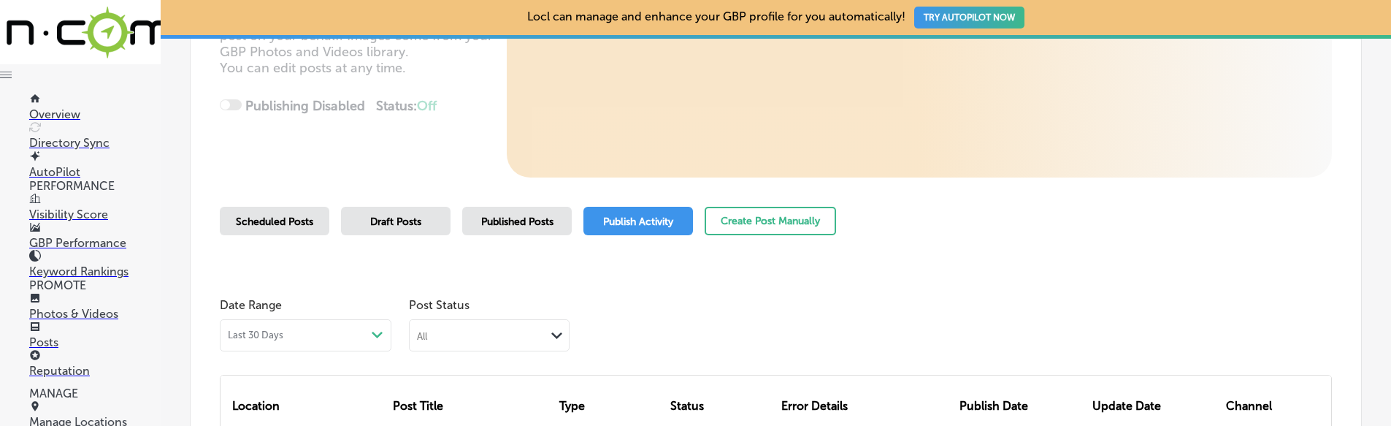
click at [908, 272] on div "Scheduled Posts Draft Posts Published Posts Publish Activity Create Post Manual…" at bounding box center [776, 240] width 1112 height 66
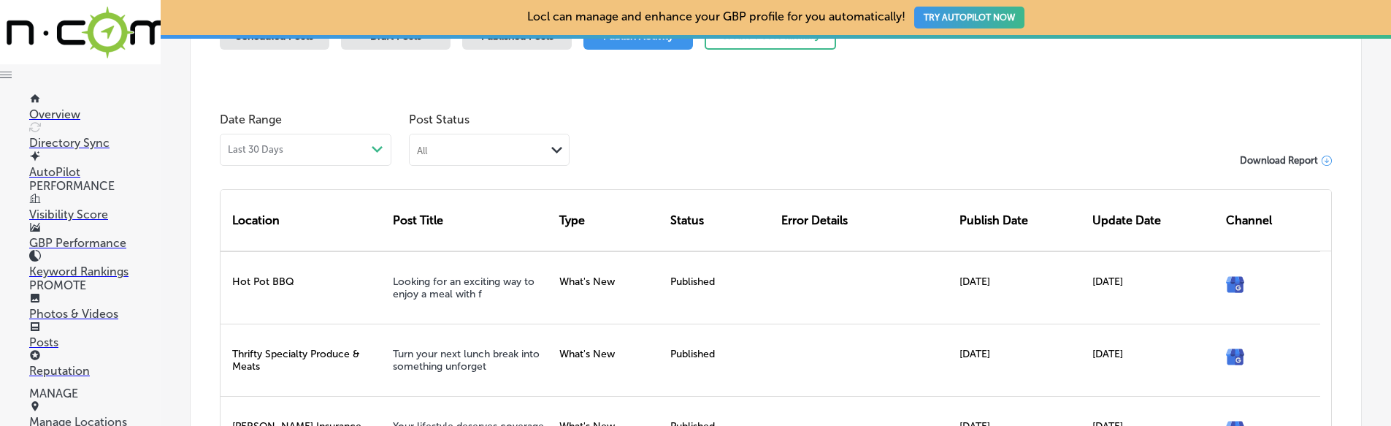
click at [502, 156] on div "All Path Created with Sketch." at bounding box center [489, 148] width 159 height 28
click at [480, 202] on div "Published" at bounding box center [489, 200] width 159 height 21
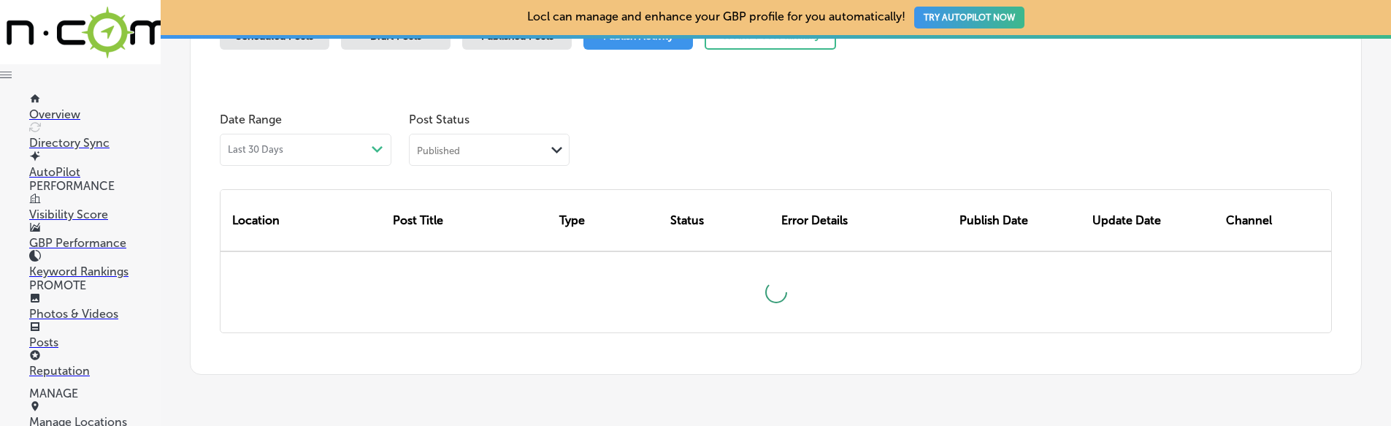
click at [629, 169] on div "Location Post Title Type Status Error Details Publish Date Update Date Channel" at bounding box center [776, 249] width 1112 height 167
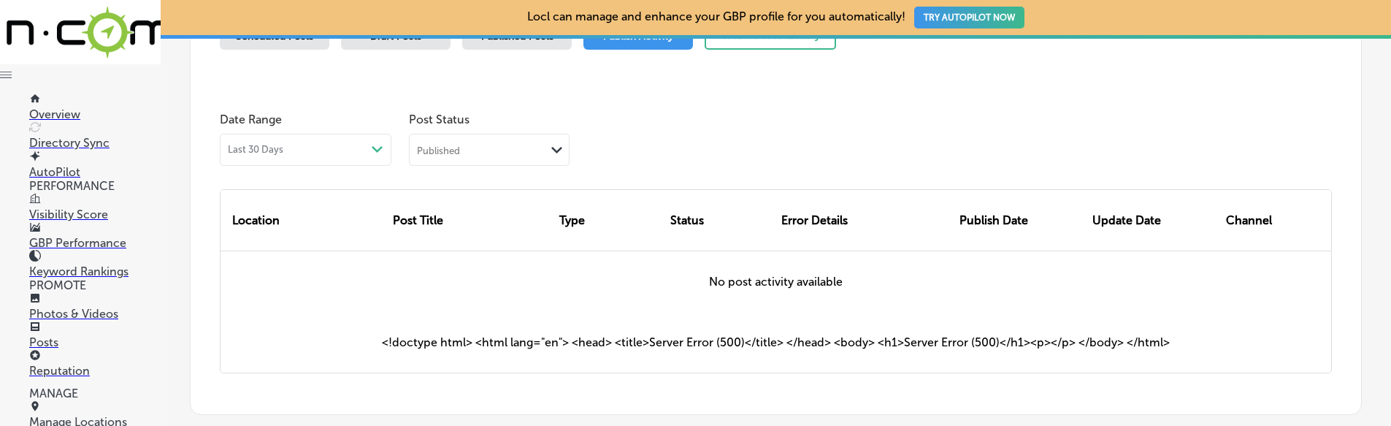
click at [505, 139] on div "Published Path Created with Sketch." at bounding box center [489, 148] width 159 height 28
click at [501, 170] on div "All" at bounding box center [489, 179] width 159 height 21
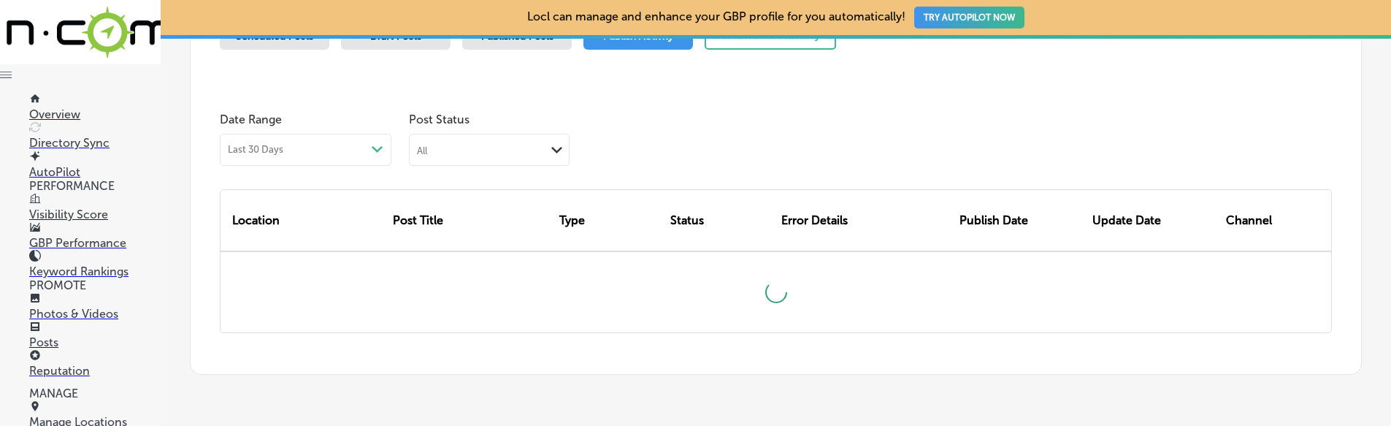
click at [640, 168] on div "Location Post Title Type Status Error Details Publish Date Update Date Channel" at bounding box center [776, 249] width 1112 height 167
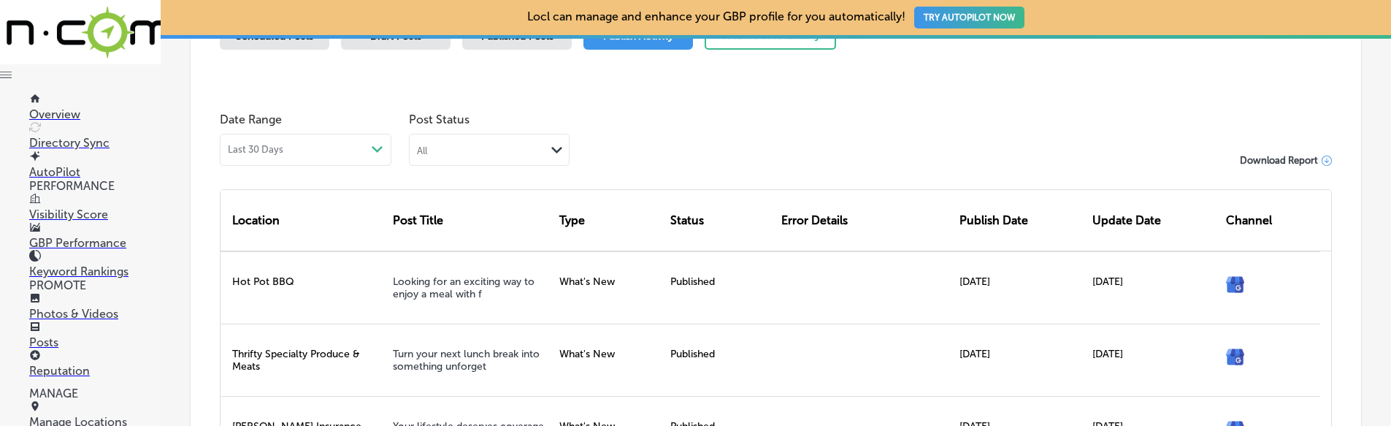
click at [449, 142] on div "All" at bounding box center [478, 149] width 136 height 14
click at [454, 197] on label "Published" at bounding box center [443, 198] width 50 height 13
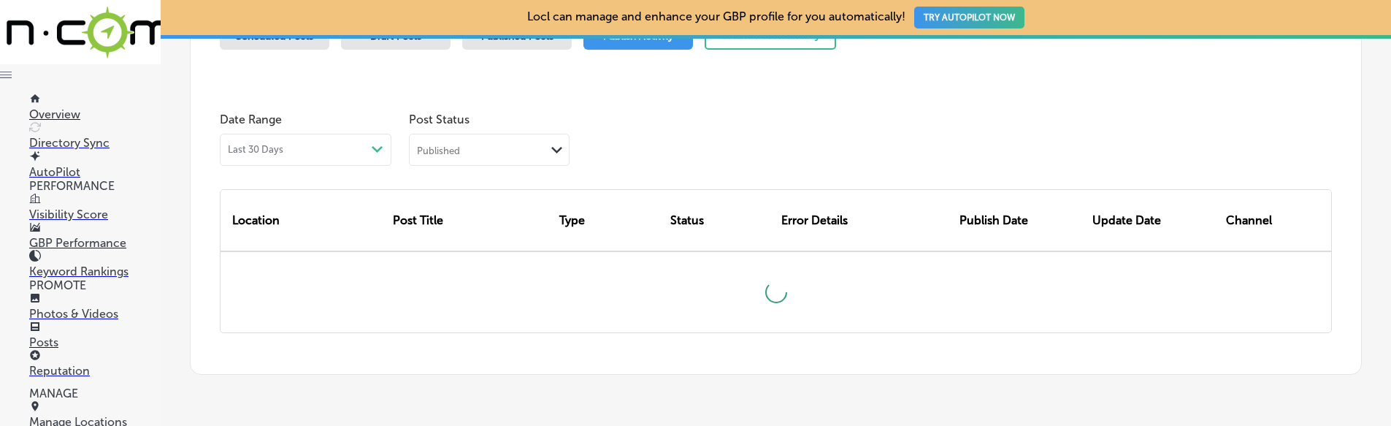
click at [683, 170] on div "Location Post Title Type Status Error Details Publish Date Update Date Channel" at bounding box center [776, 249] width 1112 height 167
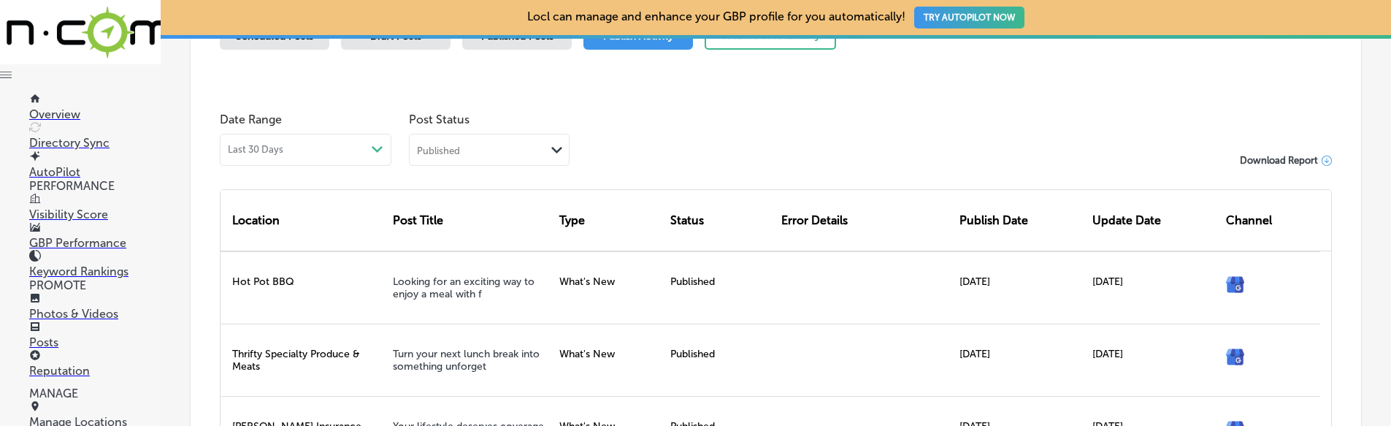
click at [530, 141] on div "Published Path Created with Sketch." at bounding box center [489, 148] width 159 height 28
click at [489, 248] on div "Rejected By Google" at bounding box center [489, 242] width 159 height 21
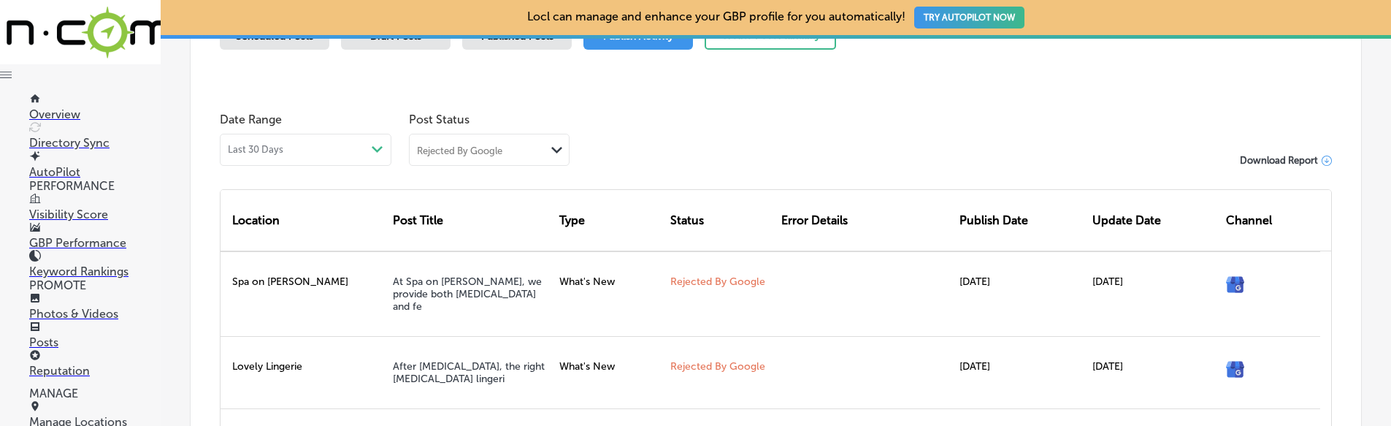
click at [543, 153] on div "Rejected By Google" at bounding box center [478, 149] width 136 height 14
click at [480, 269] on div "Canceled" at bounding box center [489, 263] width 159 height 21
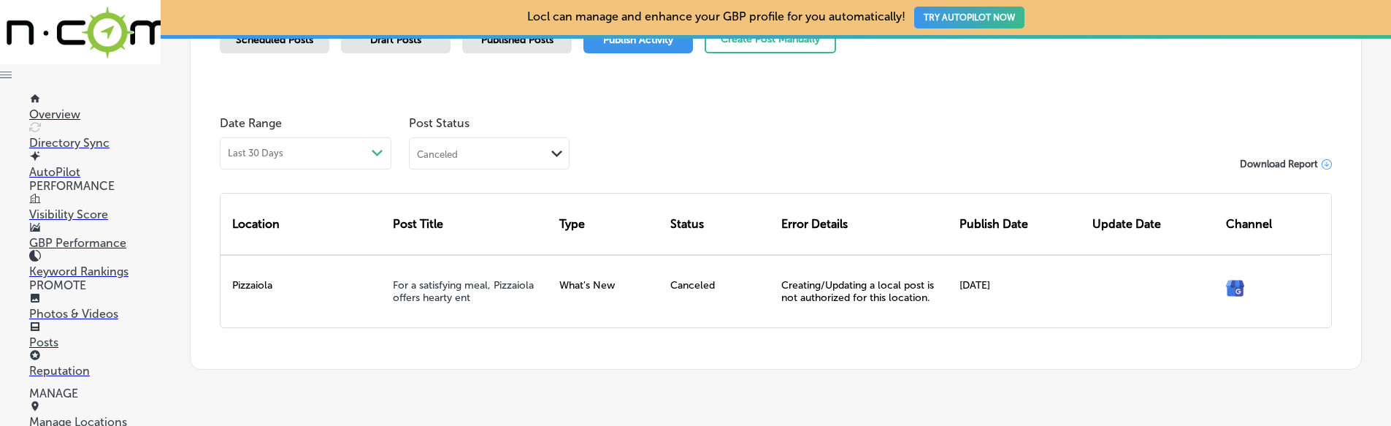
scroll to position [442, 0]
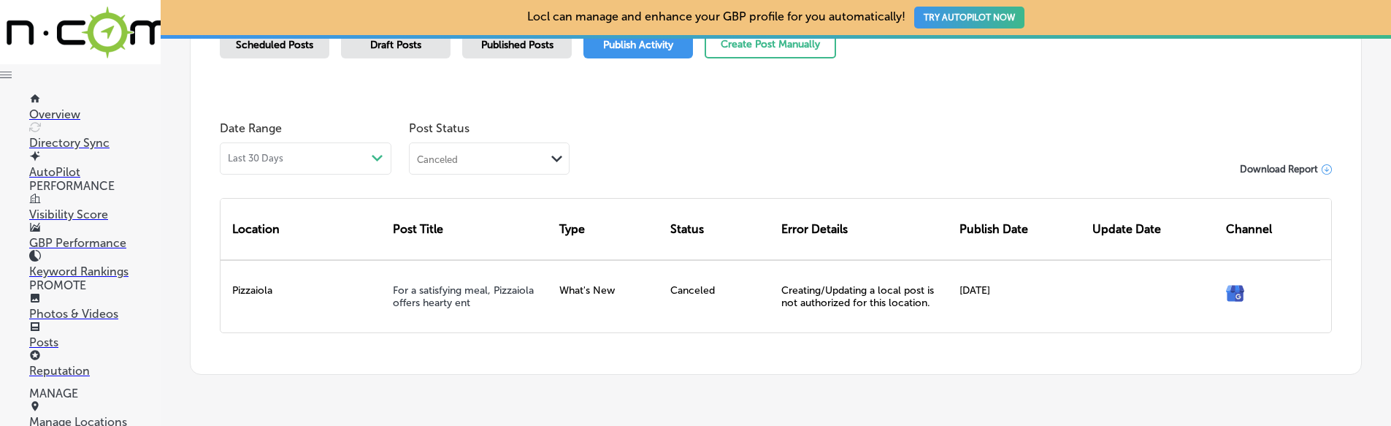
click at [538, 153] on div "Canceled" at bounding box center [478, 158] width 136 height 14
click at [489, 232] on div "Failed" at bounding box center [489, 230] width 159 height 21
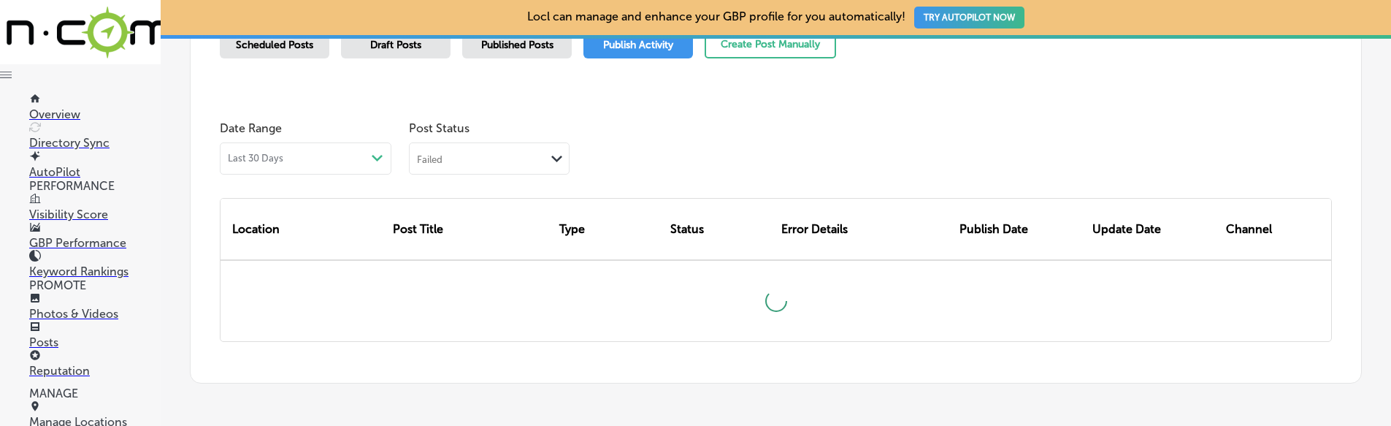
click at [656, 172] on div "Date Range Last 30 Days Path Created with Sketch. Post Status Failed Path Creat…" at bounding box center [776, 144] width 1112 height 61
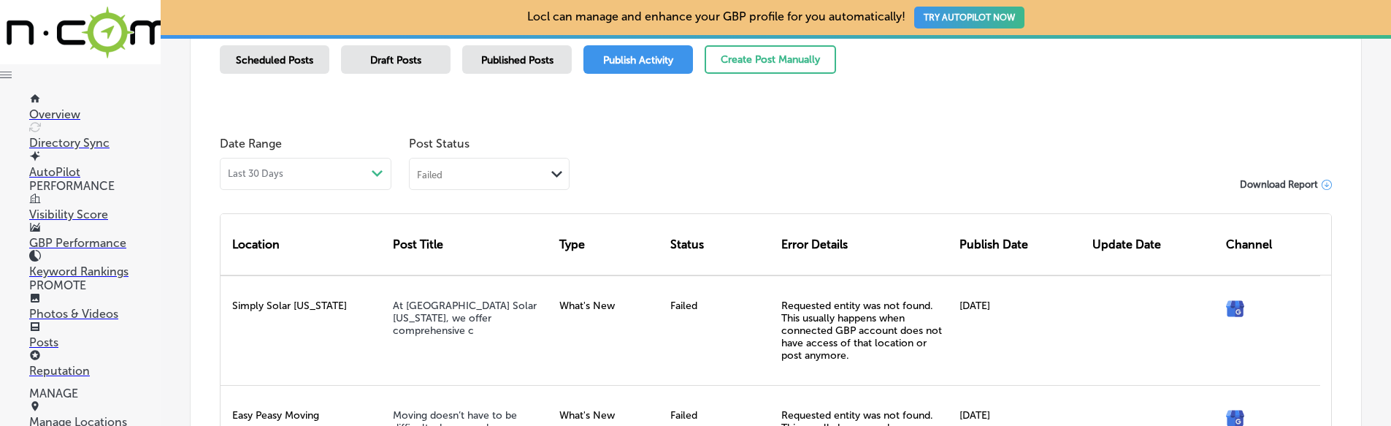
scroll to position [0, 0]
